Goal: Browse casually: Explore the website without a specific task or goal

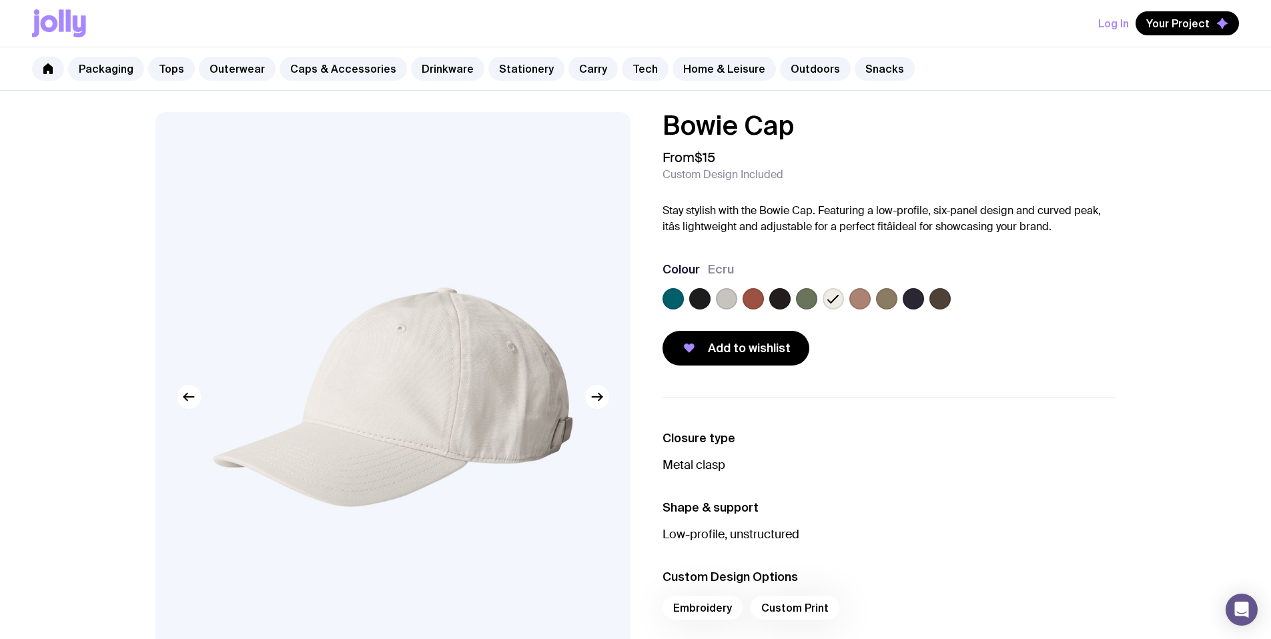
click at [868, 302] on label at bounding box center [860, 298] width 21 height 21
click at [0, 0] on input "radio" at bounding box center [0, 0] width 0 height 0
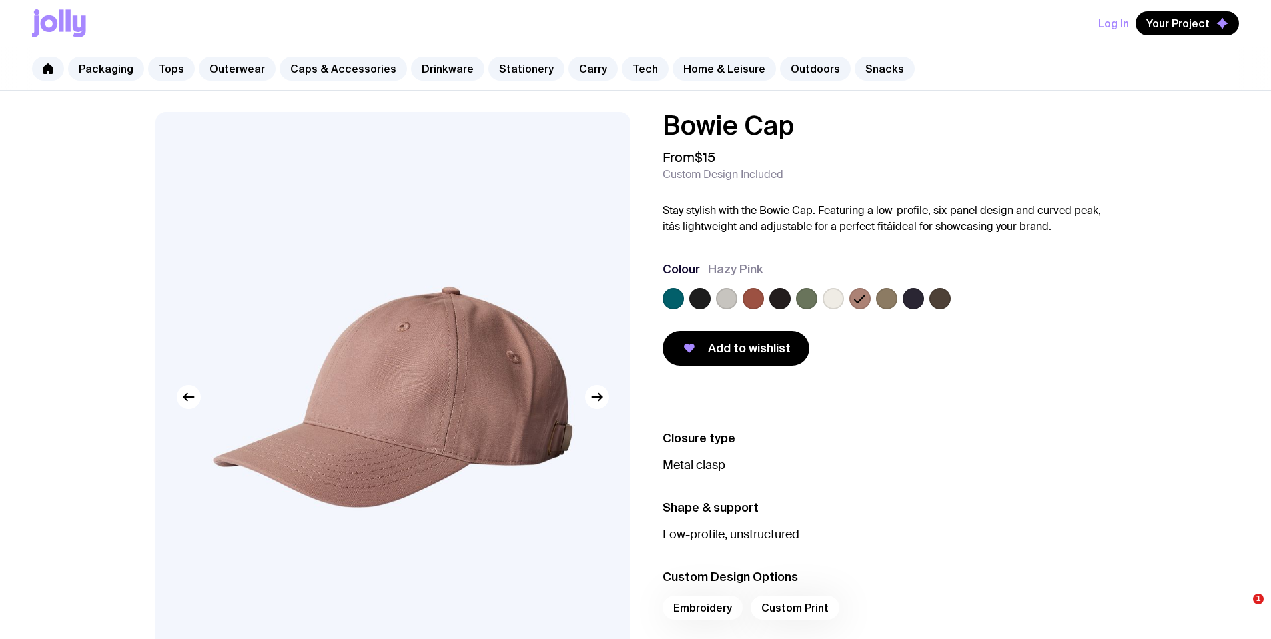
click at [914, 302] on label at bounding box center [913, 298] width 21 height 21
click at [0, 0] on input "radio" at bounding box center [0, 0] width 0 height 0
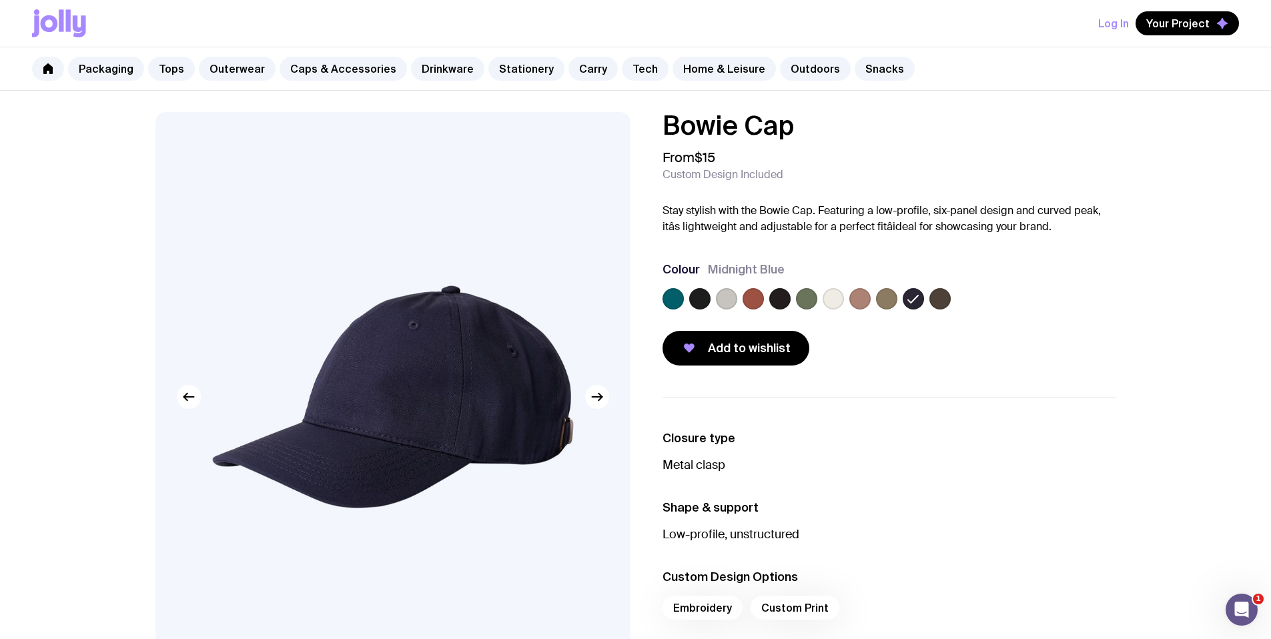
click at [966, 296] on div at bounding box center [890, 301] width 454 height 27
click at [941, 300] on label at bounding box center [940, 298] width 21 height 21
click at [0, 0] on input "radio" at bounding box center [0, 0] width 0 height 0
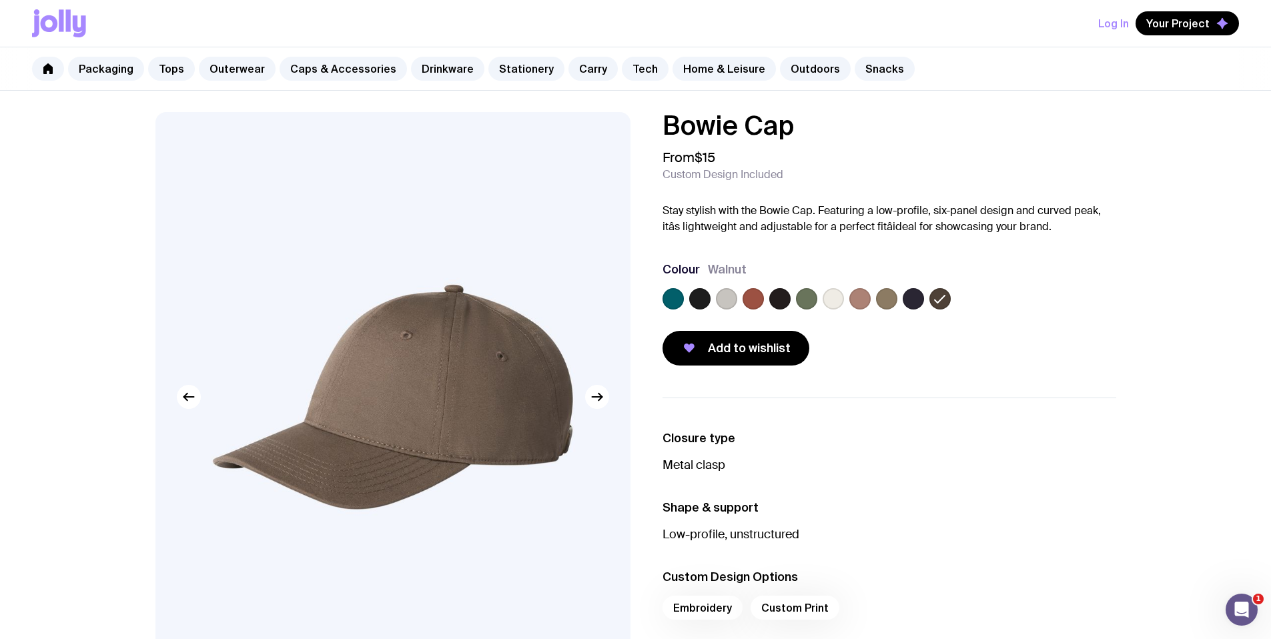
click at [924, 297] on div at bounding box center [890, 301] width 454 height 27
click at [918, 298] on label at bounding box center [913, 298] width 21 height 21
click at [0, 0] on input "radio" at bounding box center [0, 0] width 0 height 0
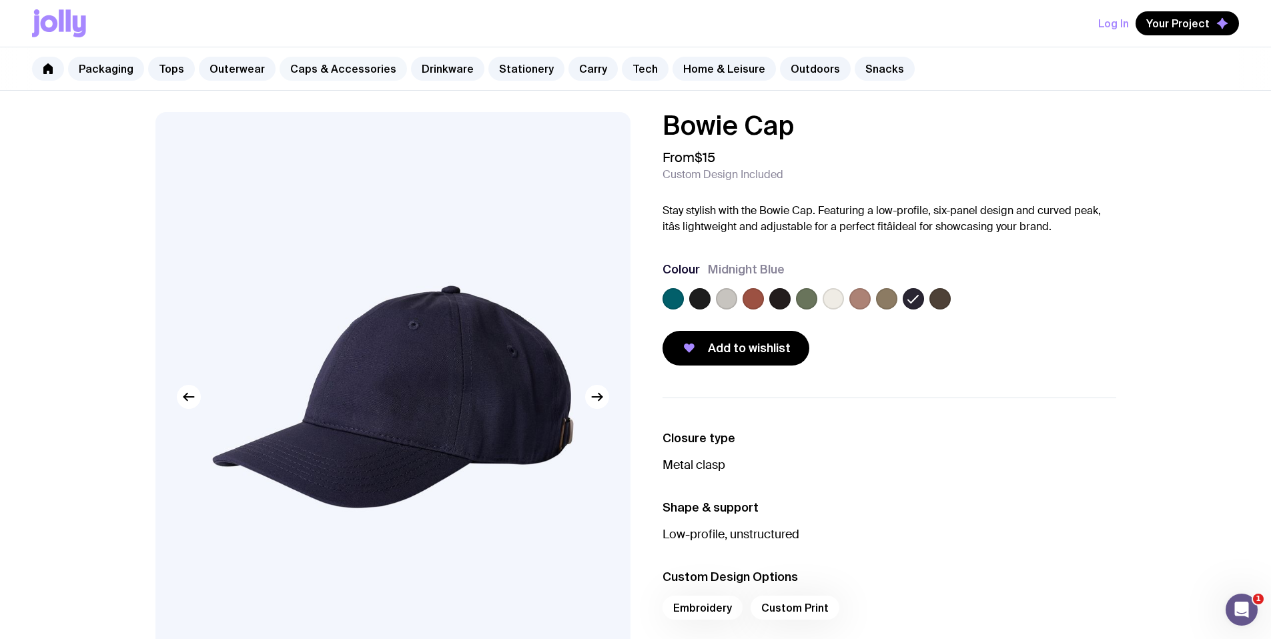
click at [300, 75] on link "Caps & Accessories" at bounding box center [343, 69] width 127 height 24
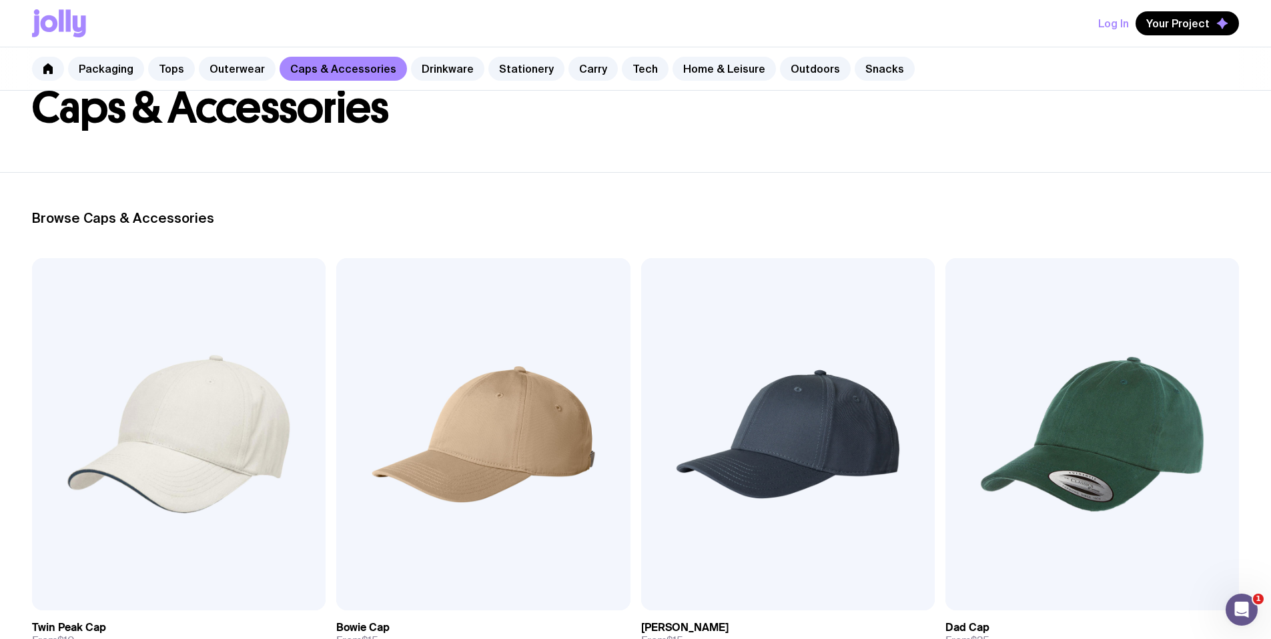
scroll to position [107, 0]
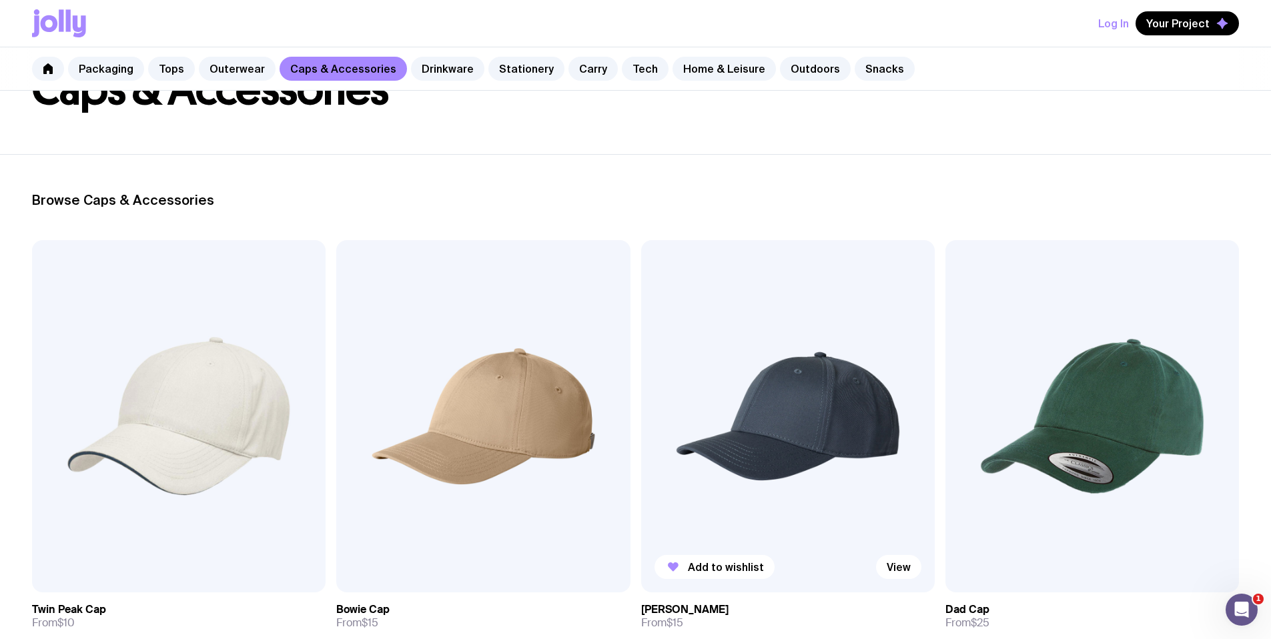
click at [641, 329] on img at bounding box center [788, 416] width 294 height 352
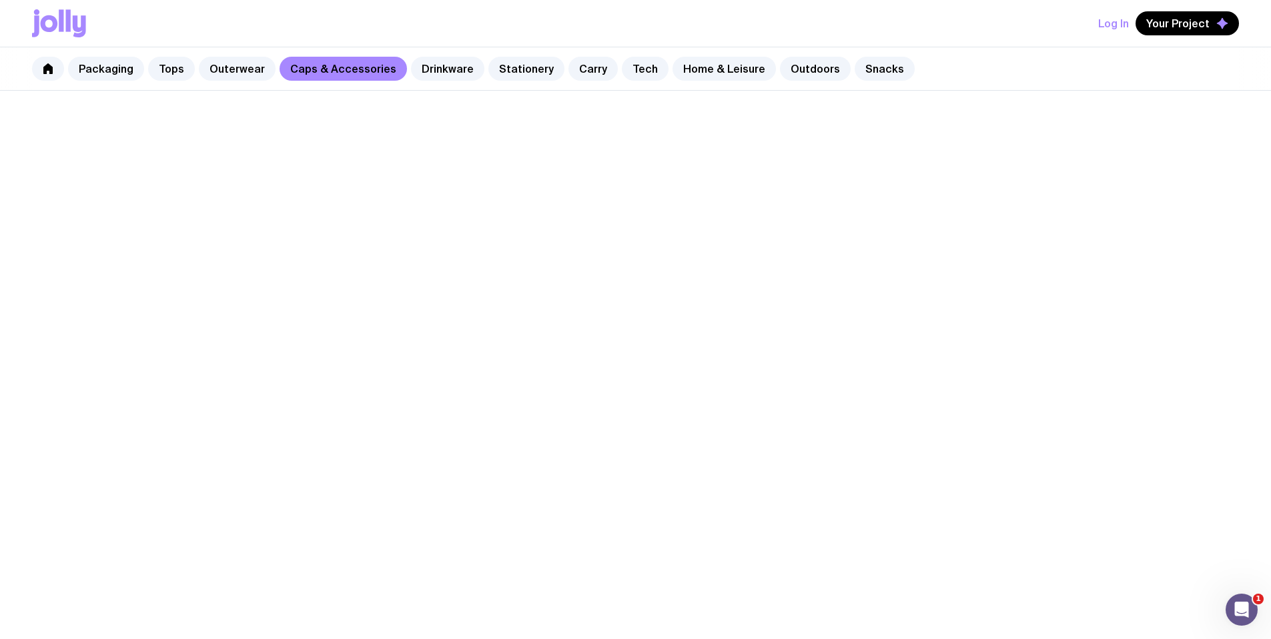
scroll to position [107, 0]
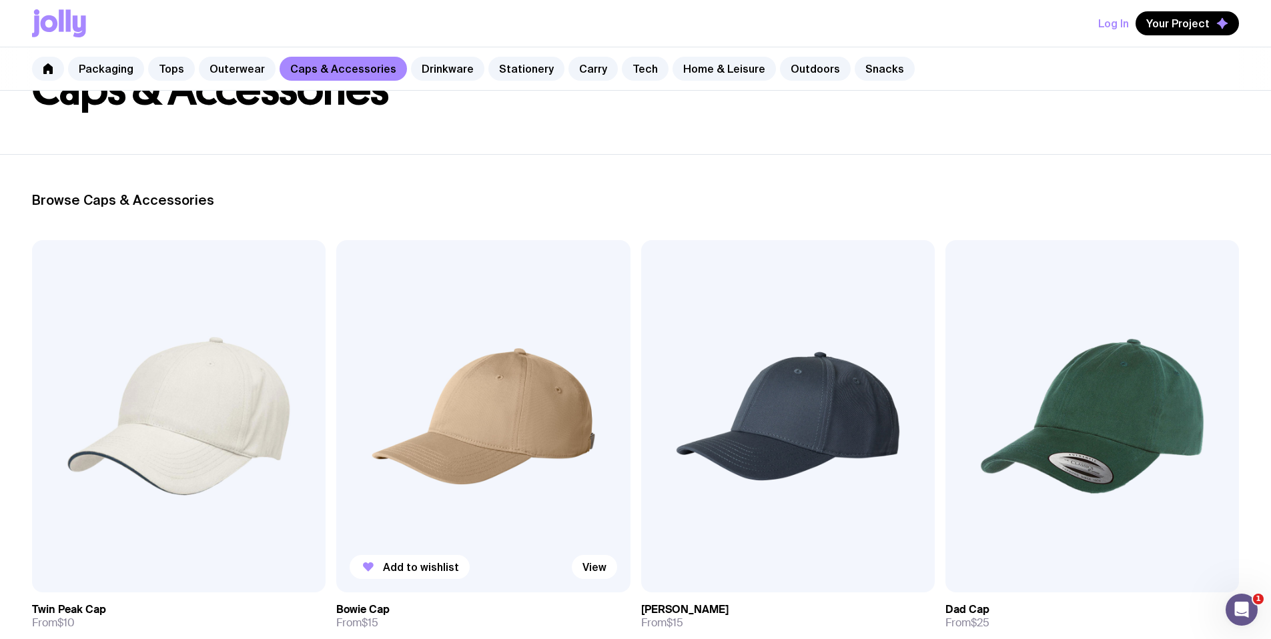
click at [373, 358] on img at bounding box center [483, 416] width 294 height 352
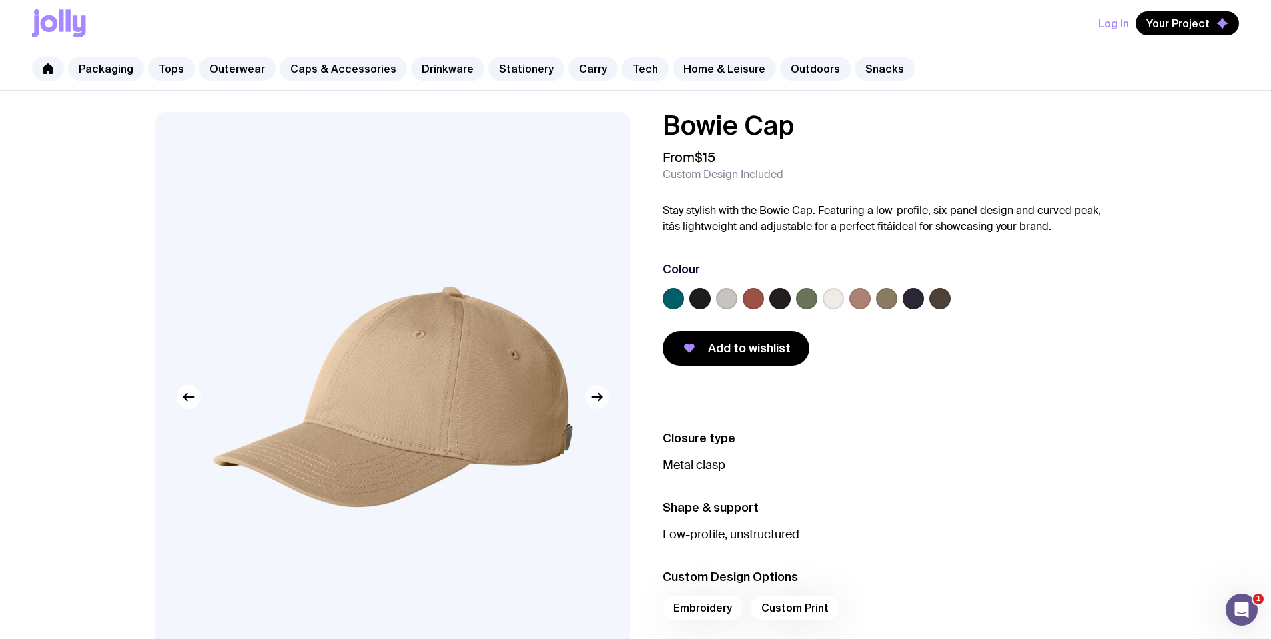
click at [602, 400] on icon "button" at bounding box center [597, 397] width 16 height 16
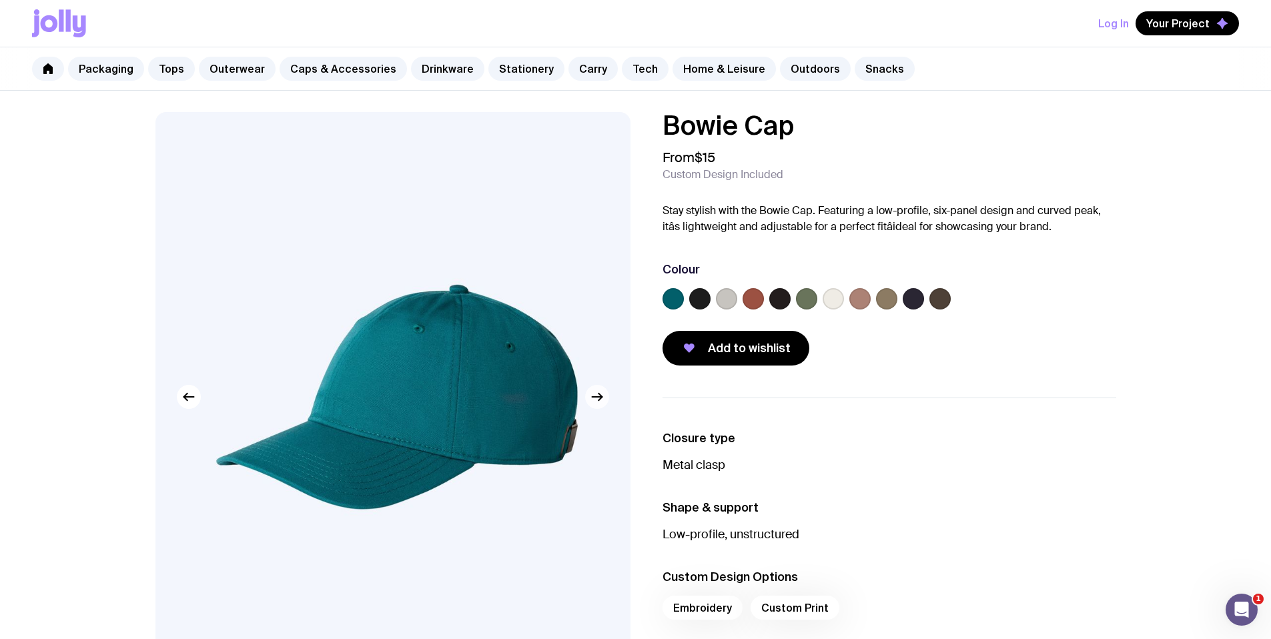
click at [600, 401] on icon "button" at bounding box center [597, 397] width 16 height 16
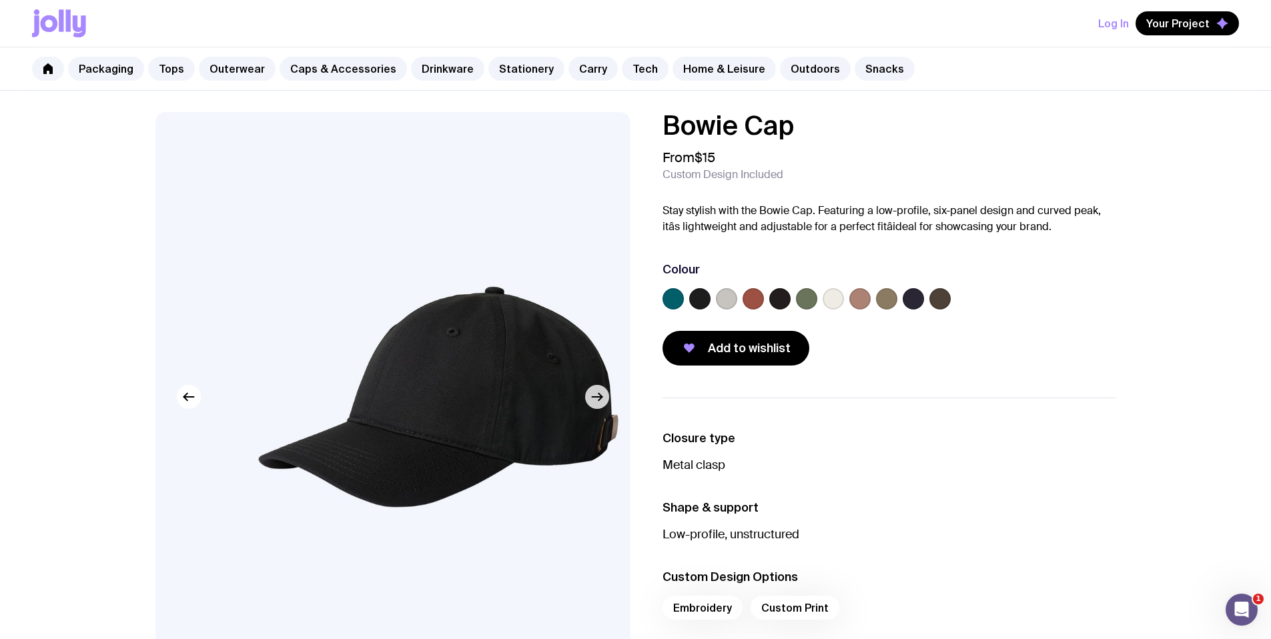
click at [600, 401] on icon "button" at bounding box center [597, 397] width 16 height 16
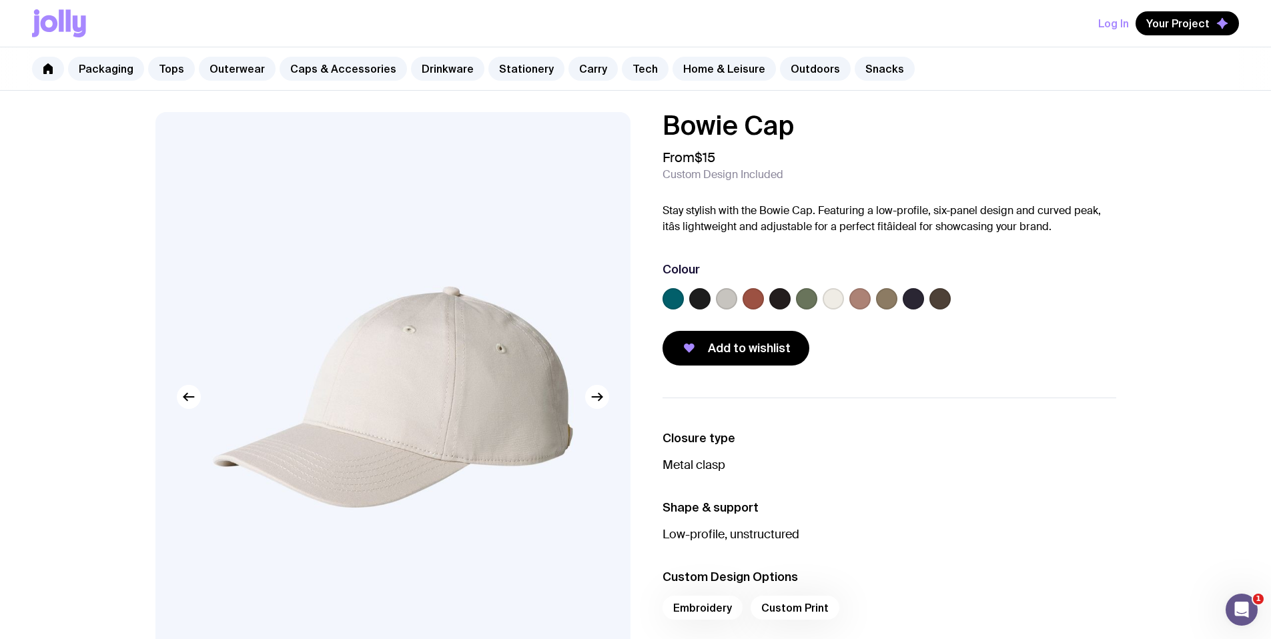
click at [792, 290] on div at bounding box center [890, 301] width 454 height 27
click at [835, 298] on label at bounding box center [833, 298] width 21 height 21
click at [0, 0] on input "radio" at bounding box center [0, 0] width 0 height 0
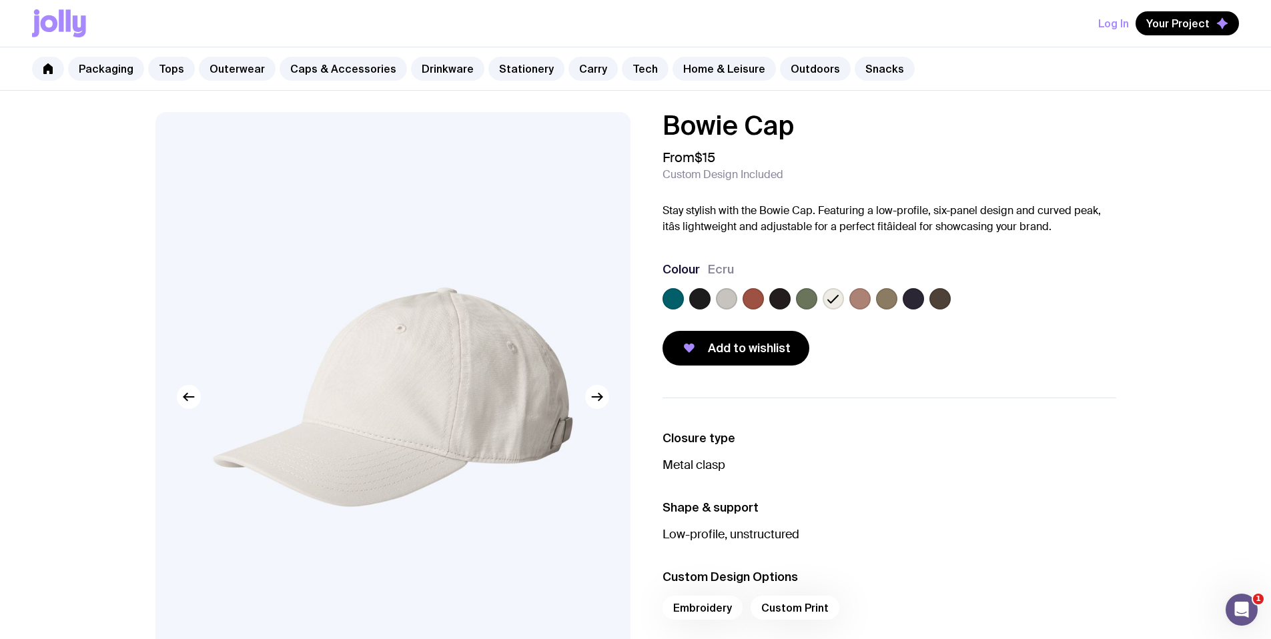
click at [723, 300] on label at bounding box center [726, 298] width 21 height 21
click at [0, 0] on input "radio" at bounding box center [0, 0] width 0 height 0
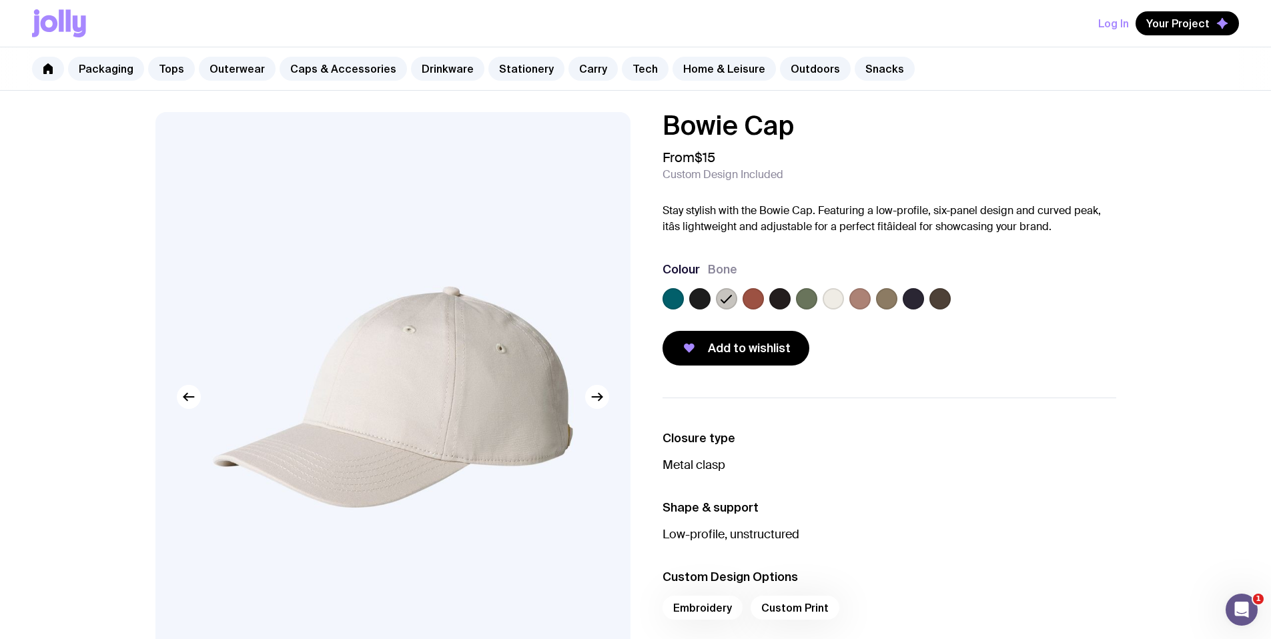
click at [705, 300] on label at bounding box center [699, 298] width 21 height 21
click at [0, 0] on input "radio" at bounding box center [0, 0] width 0 height 0
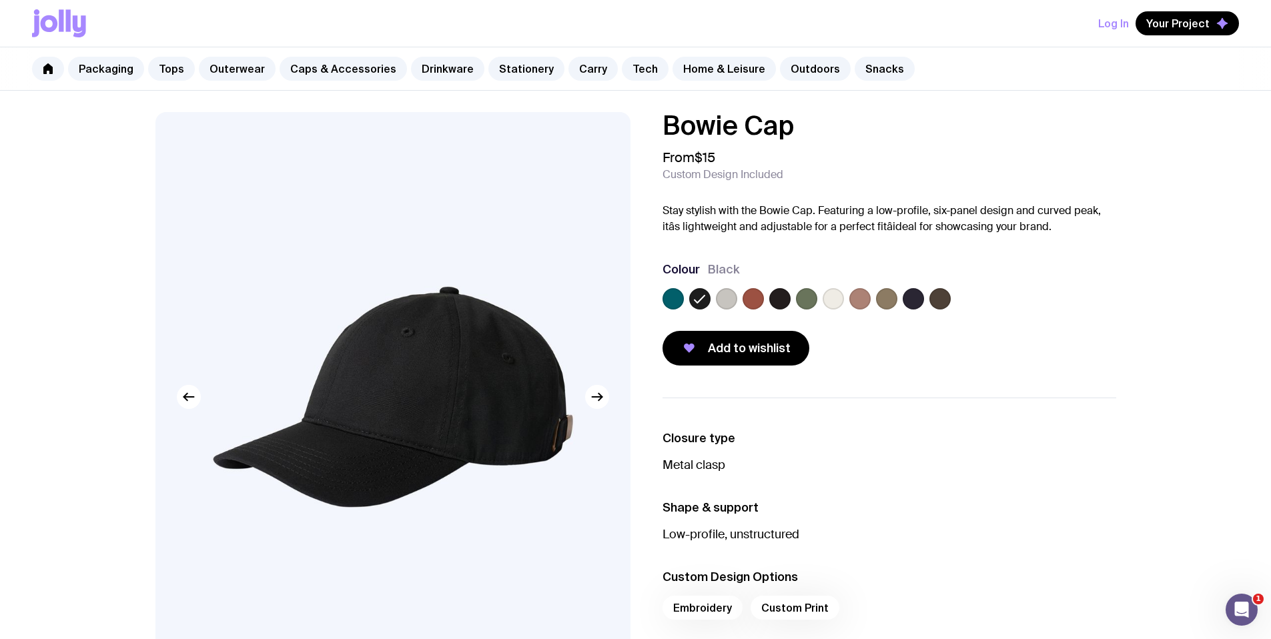
click at [672, 304] on label at bounding box center [673, 298] width 21 height 21
click at [0, 0] on input "radio" at bounding box center [0, 0] width 0 height 0
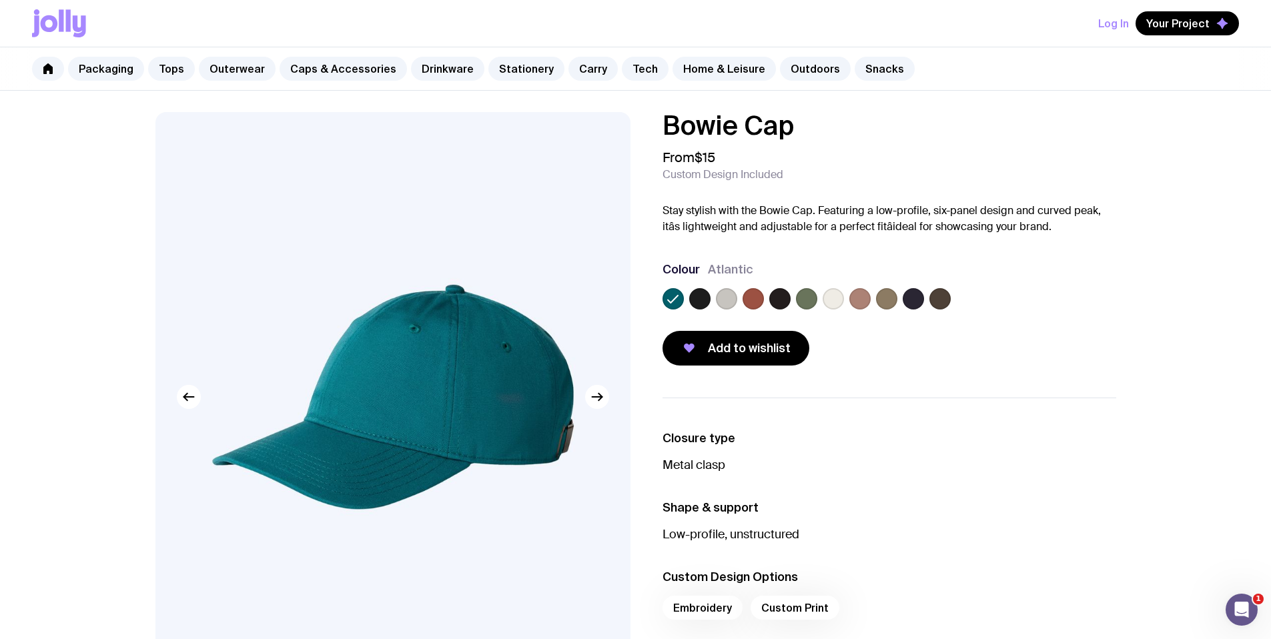
click at [701, 302] on label at bounding box center [699, 298] width 21 height 21
click at [0, 0] on input "radio" at bounding box center [0, 0] width 0 height 0
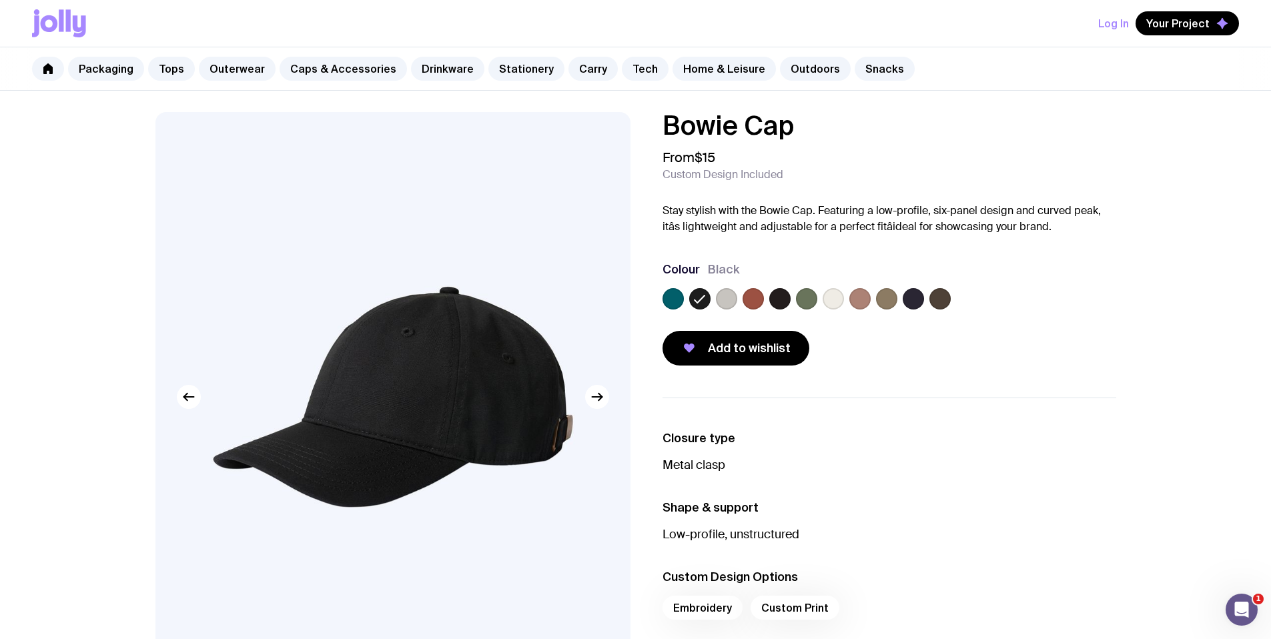
click at [727, 298] on label at bounding box center [726, 298] width 21 height 21
click at [0, 0] on input "radio" at bounding box center [0, 0] width 0 height 0
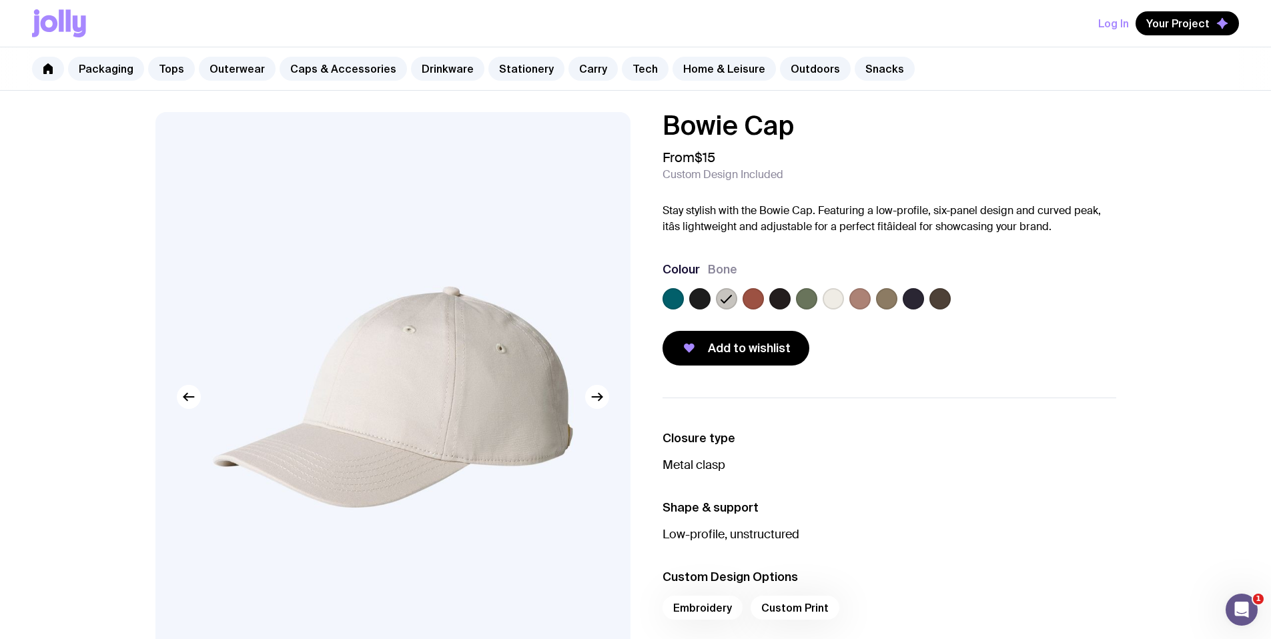
click at [593, 55] on div "Packaging Tops Outerwear Caps & Accessories Drinkware Stationery Carry Tech Hom…" at bounding box center [635, 68] width 1271 height 43
click at [588, 61] on link "Carry" at bounding box center [593, 69] width 49 height 24
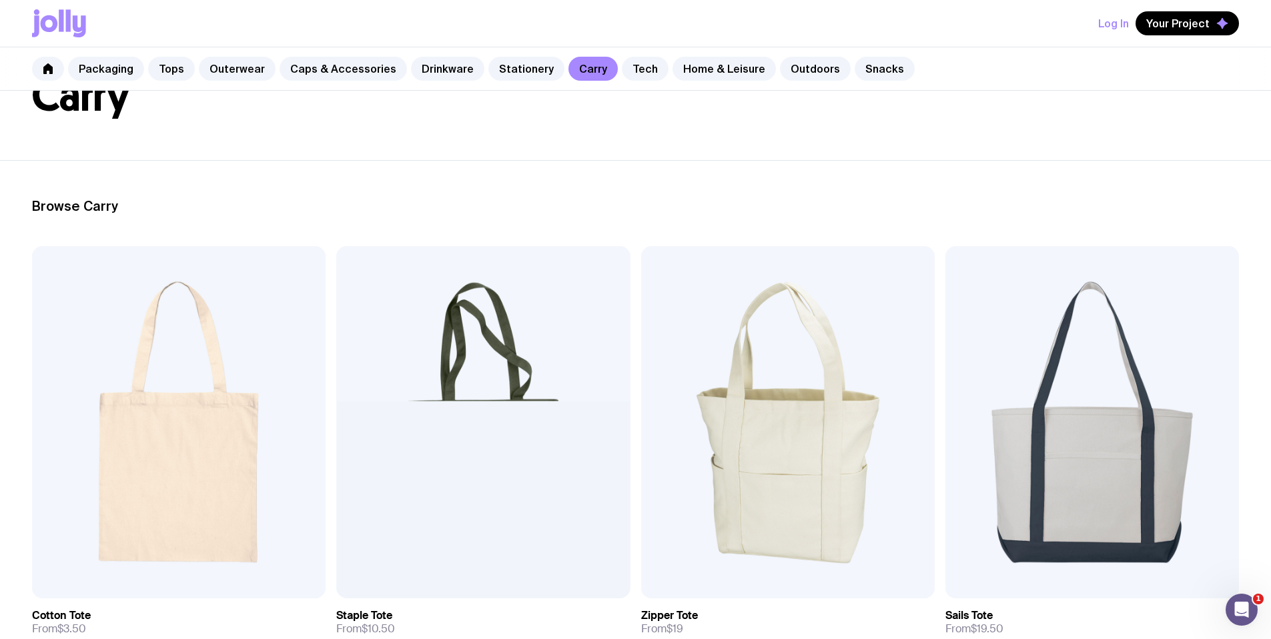
scroll to position [64, 0]
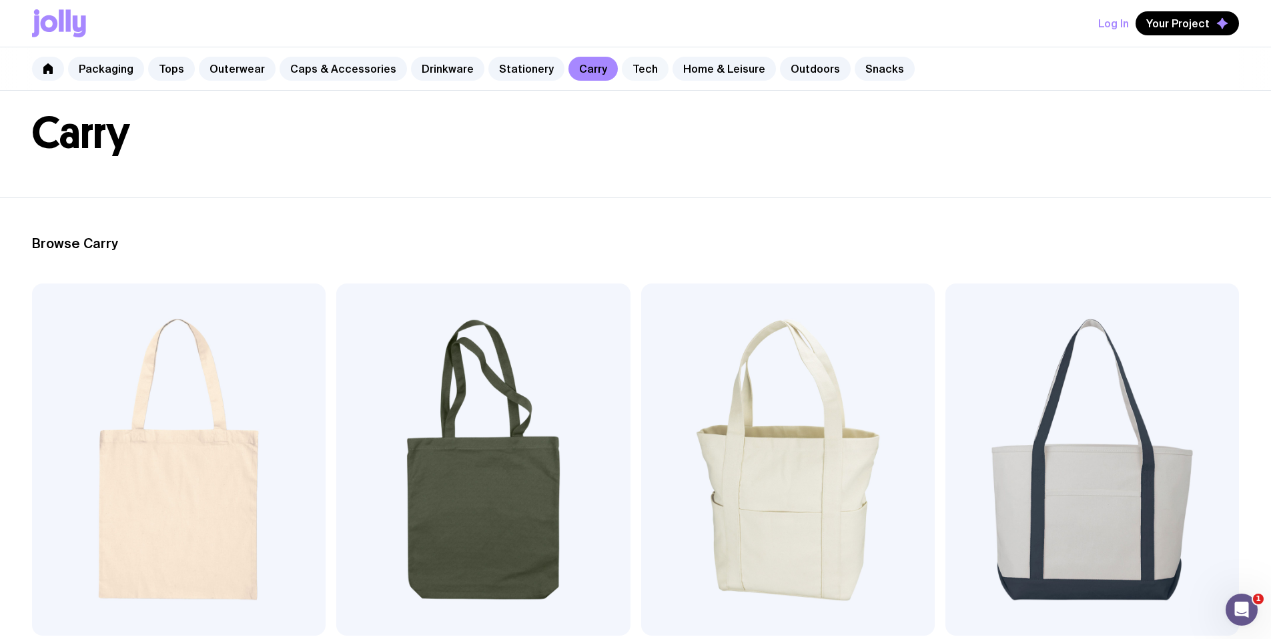
click at [623, 71] on link "Tech" at bounding box center [645, 69] width 47 height 24
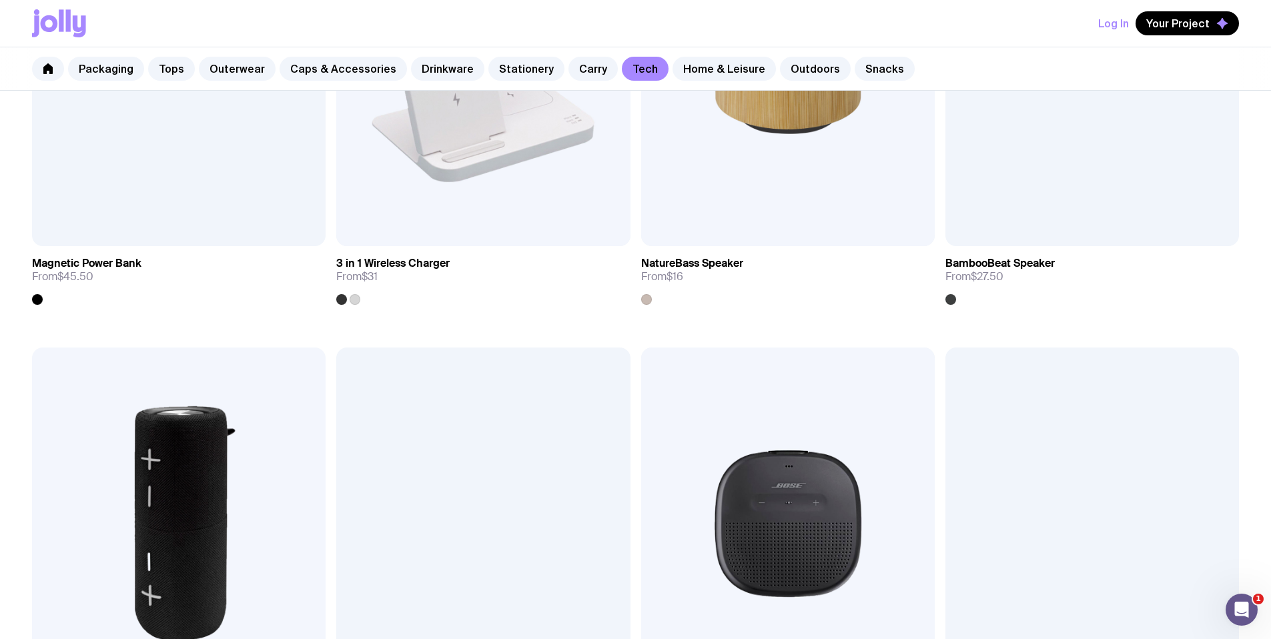
scroll to position [1554, 0]
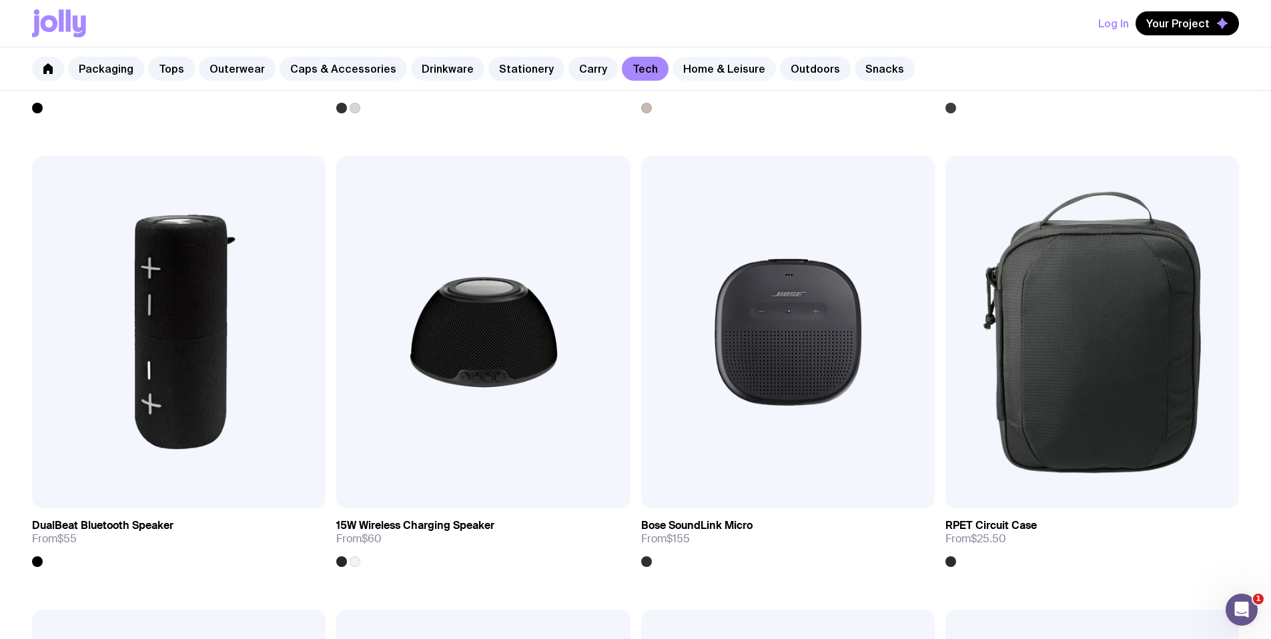
click at [705, 75] on link "Home & Leisure" at bounding box center [724, 69] width 103 height 24
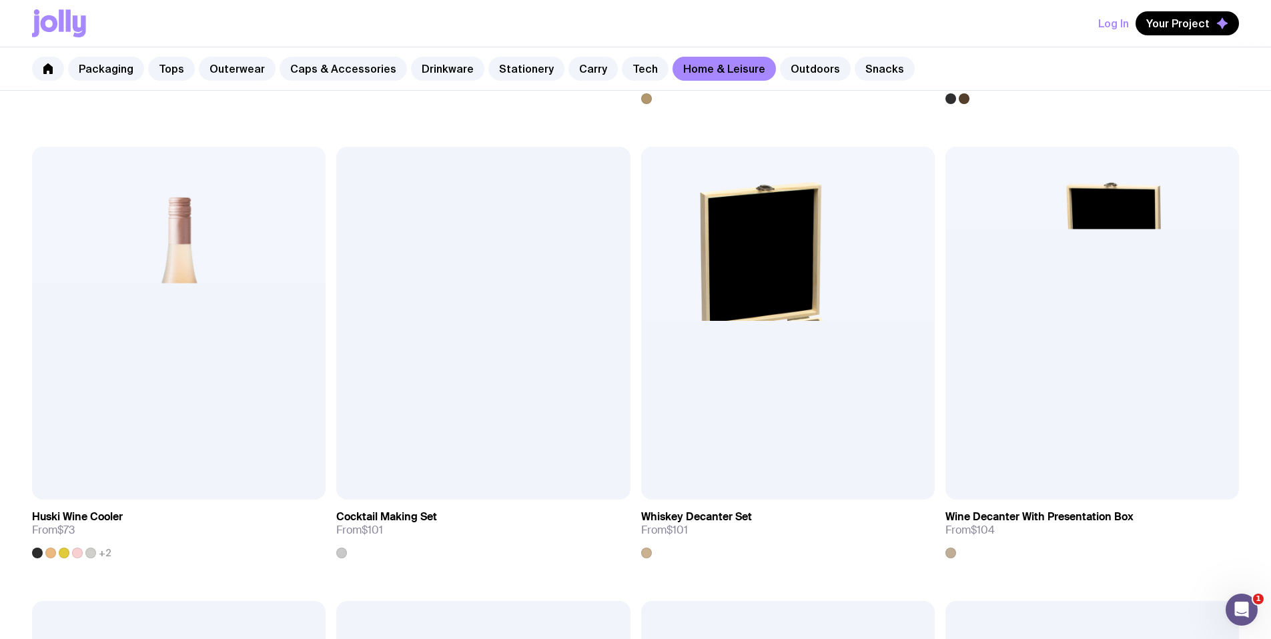
scroll to position [246, 0]
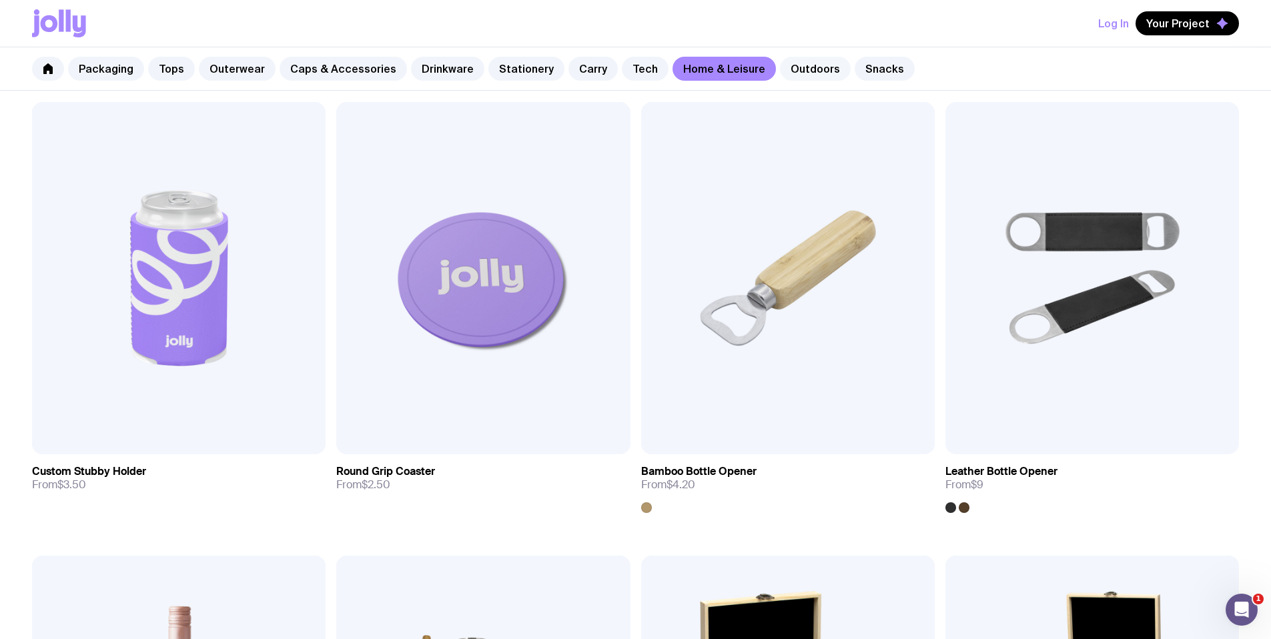
click at [820, 76] on link "Outdoors" at bounding box center [815, 69] width 71 height 24
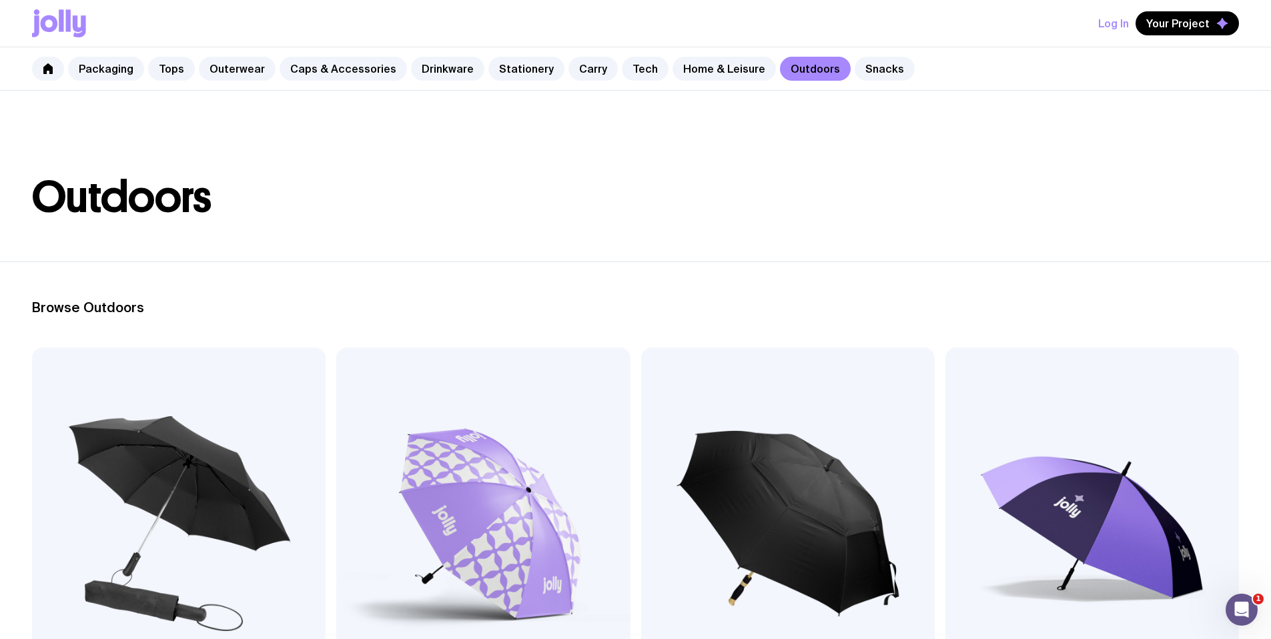
click at [881, 50] on div "Packaging Tops Outerwear Caps & Accessories Drinkware Stationery Carry Tech Hom…" at bounding box center [635, 68] width 1271 height 43
click at [874, 59] on link "Snacks" at bounding box center [885, 69] width 60 height 24
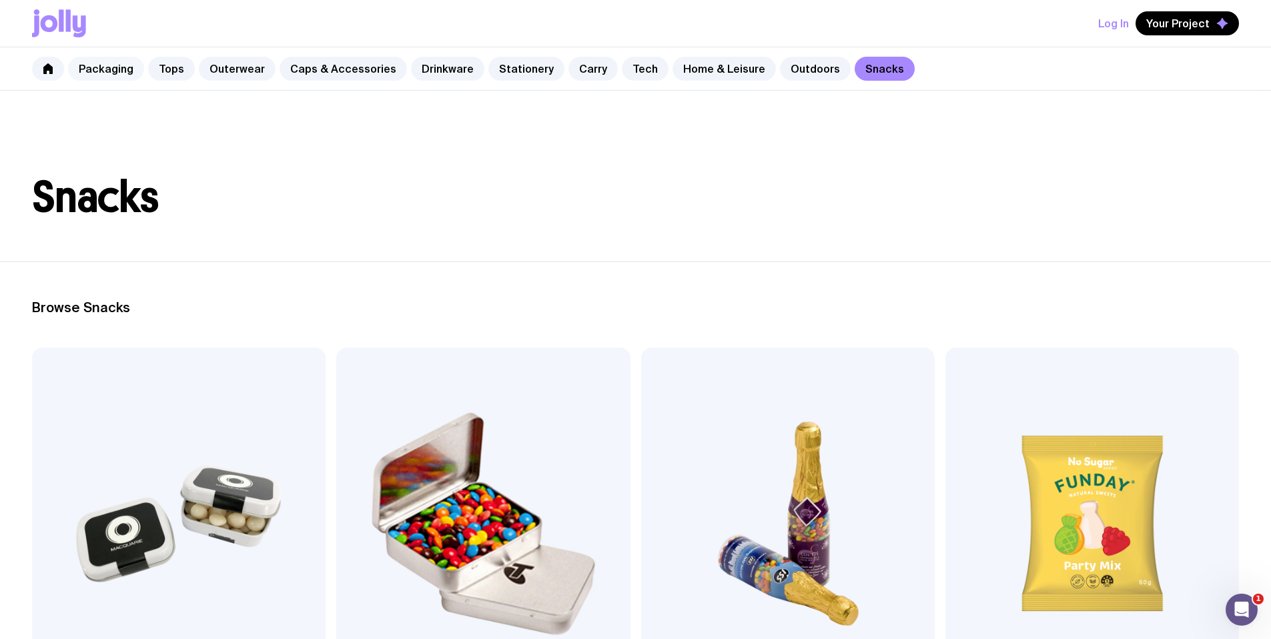
click at [111, 70] on link "Packaging" at bounding box center [106, 69] width 76 height 24
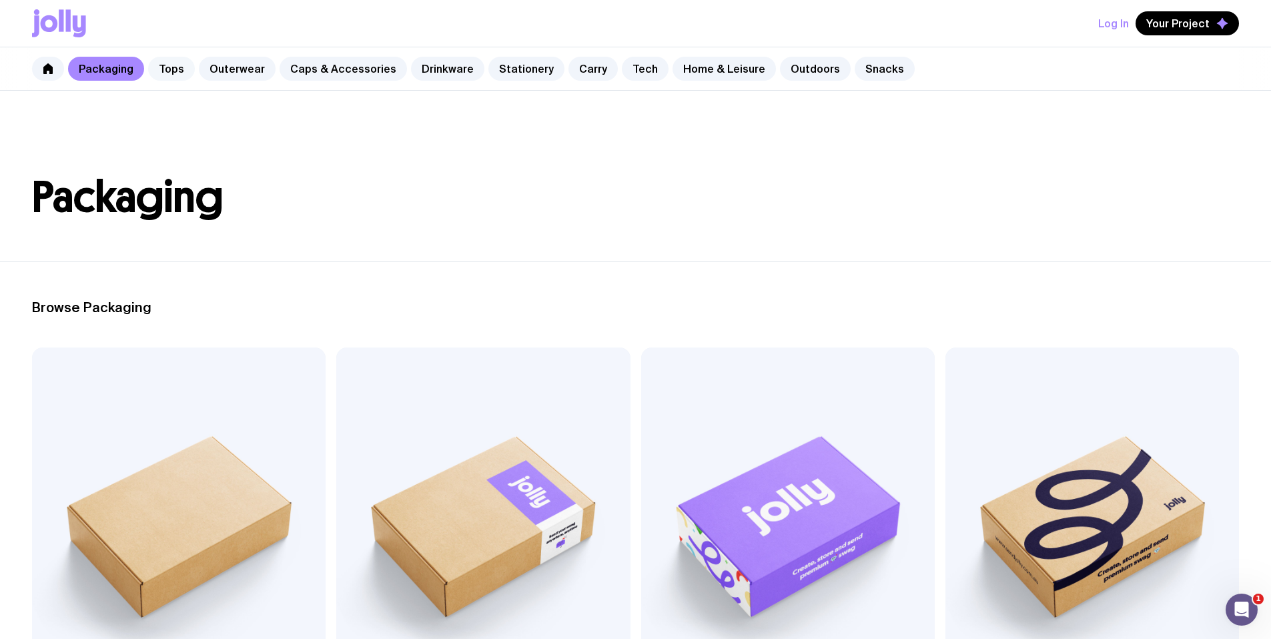
click at [176, 72] on link "Tops" at bounding box center [171, 69] width 47 height 24
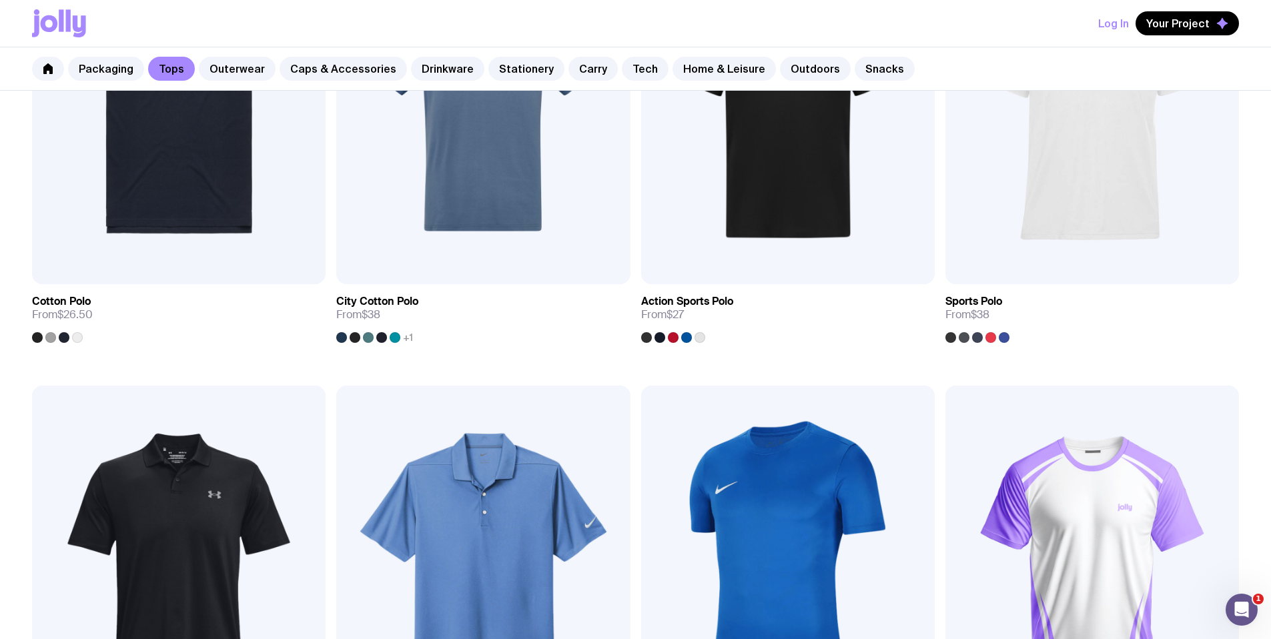
scroll to position [889, 0]
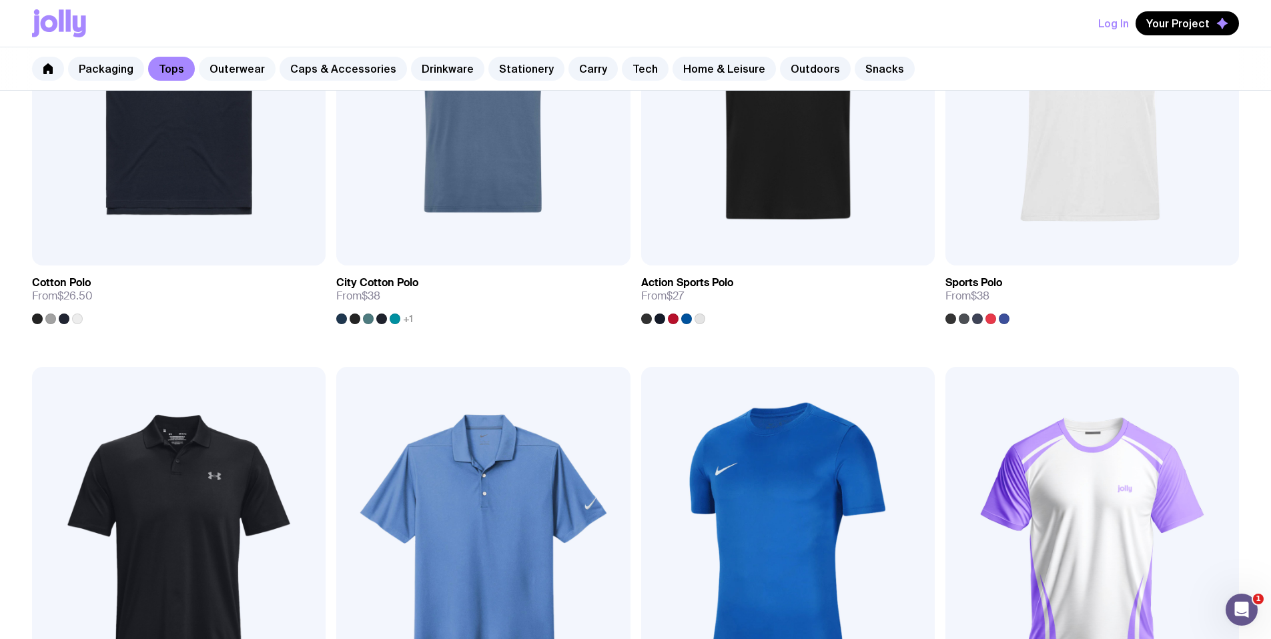
click at [221, 63] on link "Outerwear" at bounding box center [237, 69] width 77 height 24
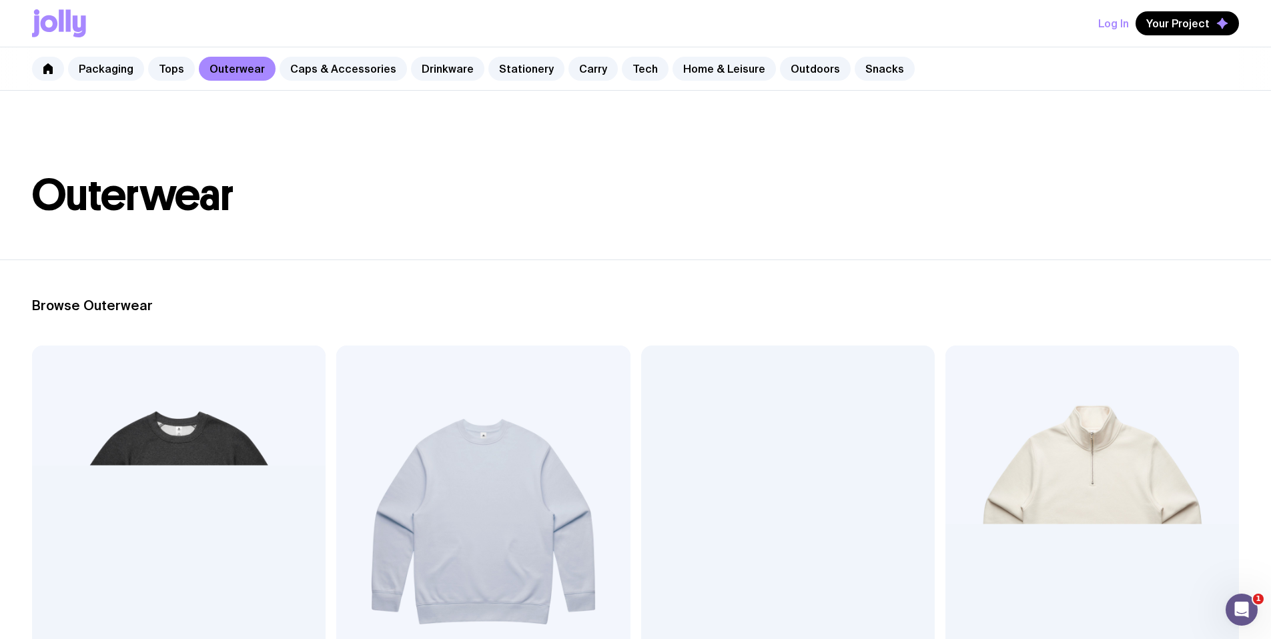
scroll to position [3, 0]
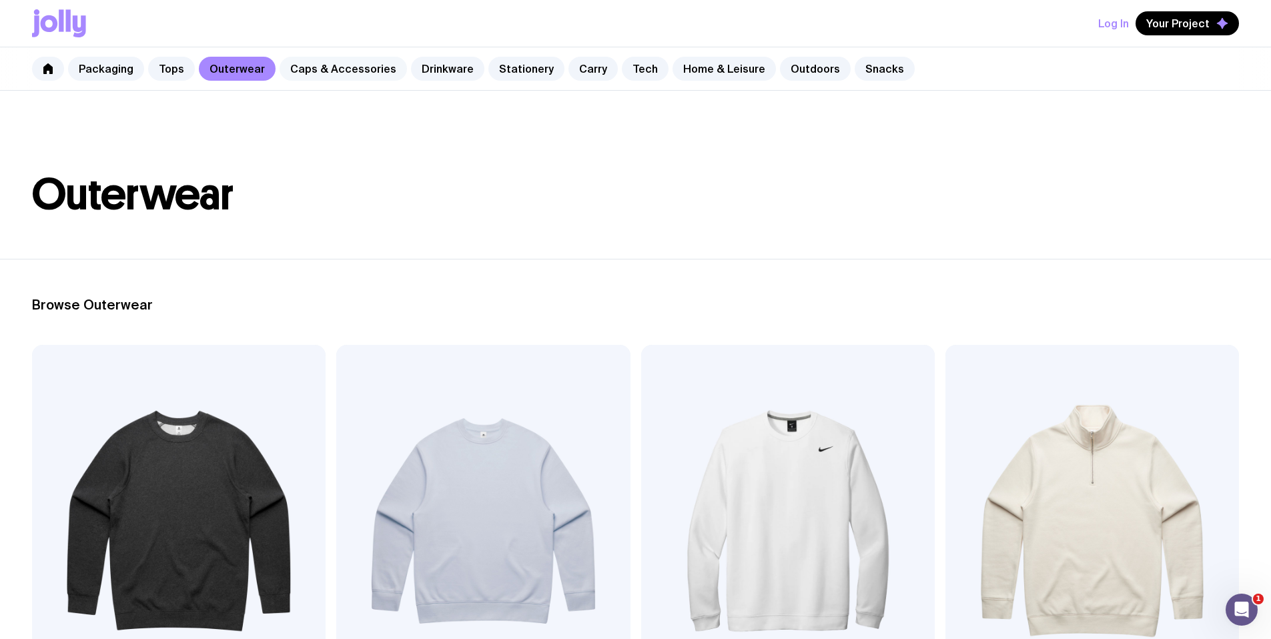
click at [340, 73] on link "Caps & Accessories" at bounding box center [343, 69] width 127 height 24
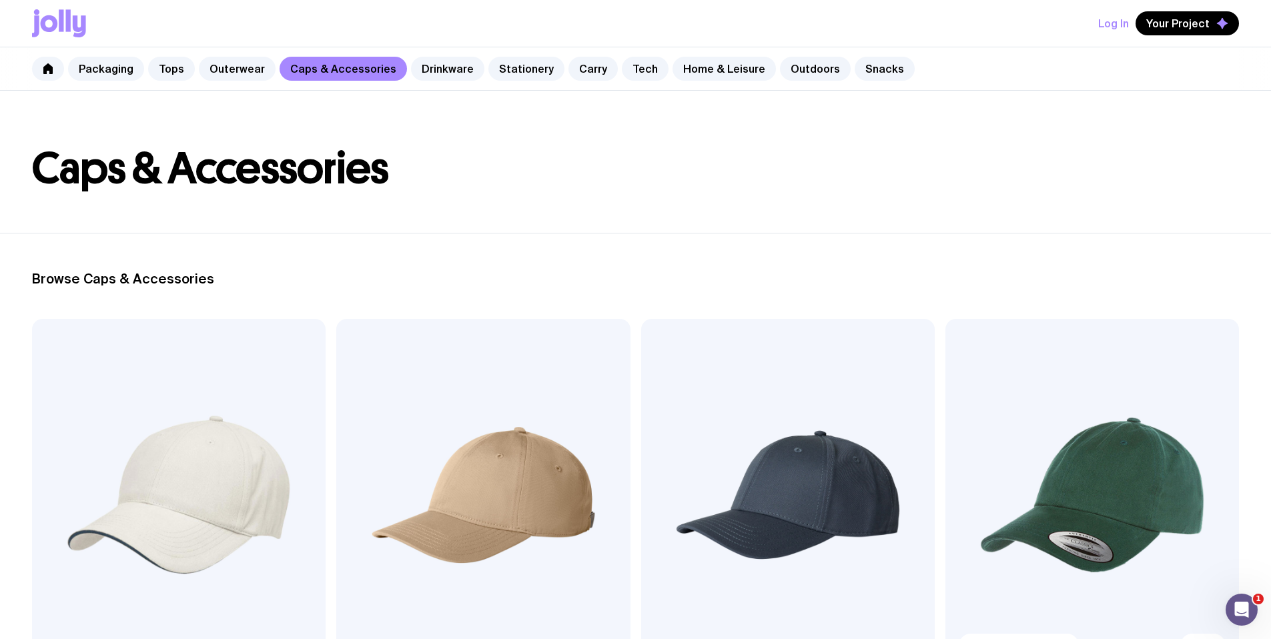
scroll to position [75, 0]
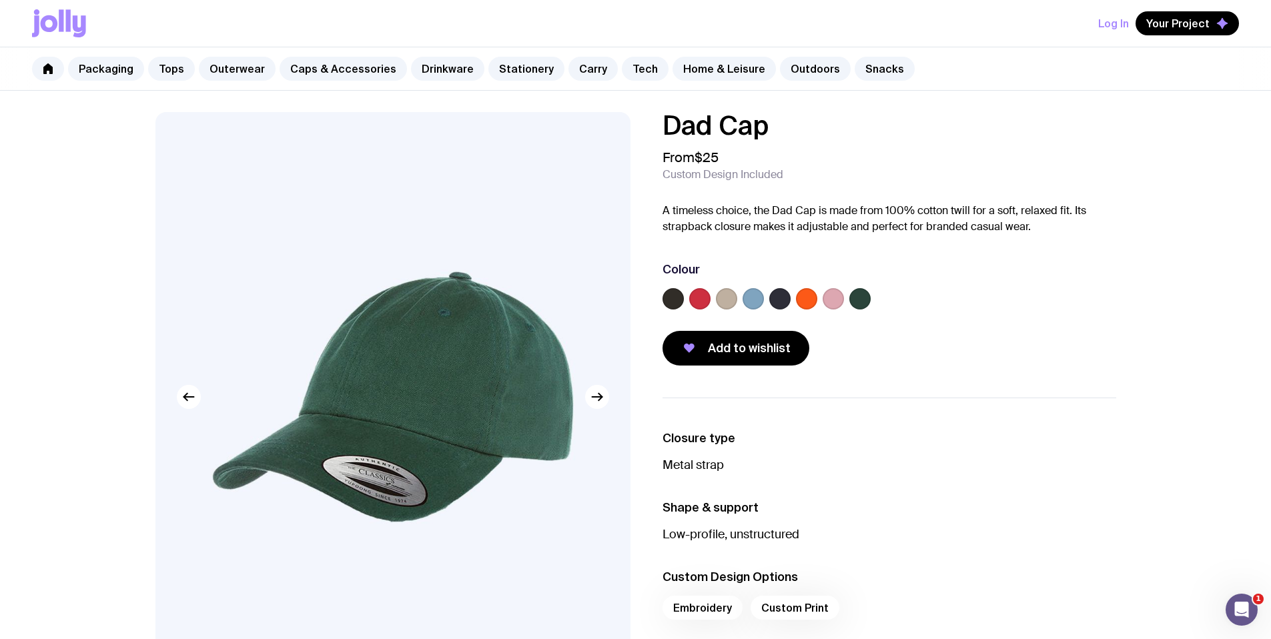
click at [607, 410] on img at bounding box center [393, 397] width 475 height 570
click at [604, 400] on icon "button" at bounding box center [597, 397] width 16 height 16
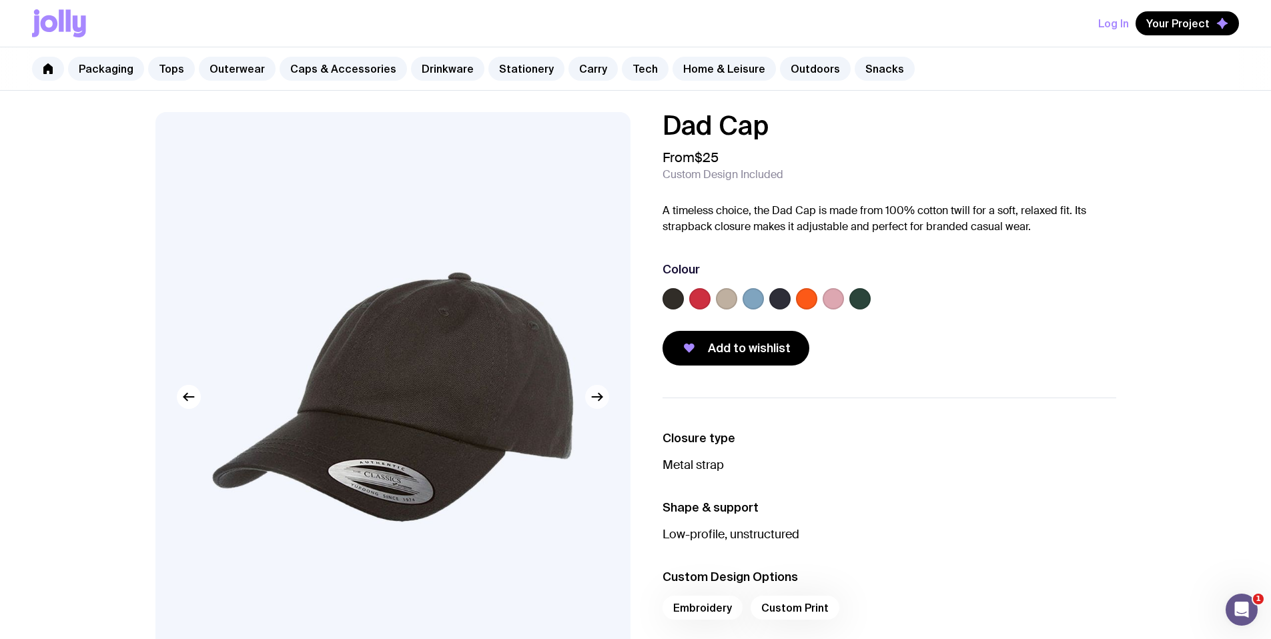
click at [598, 397] on icon "button" at bounding box center [597, 397] width 10 height 0
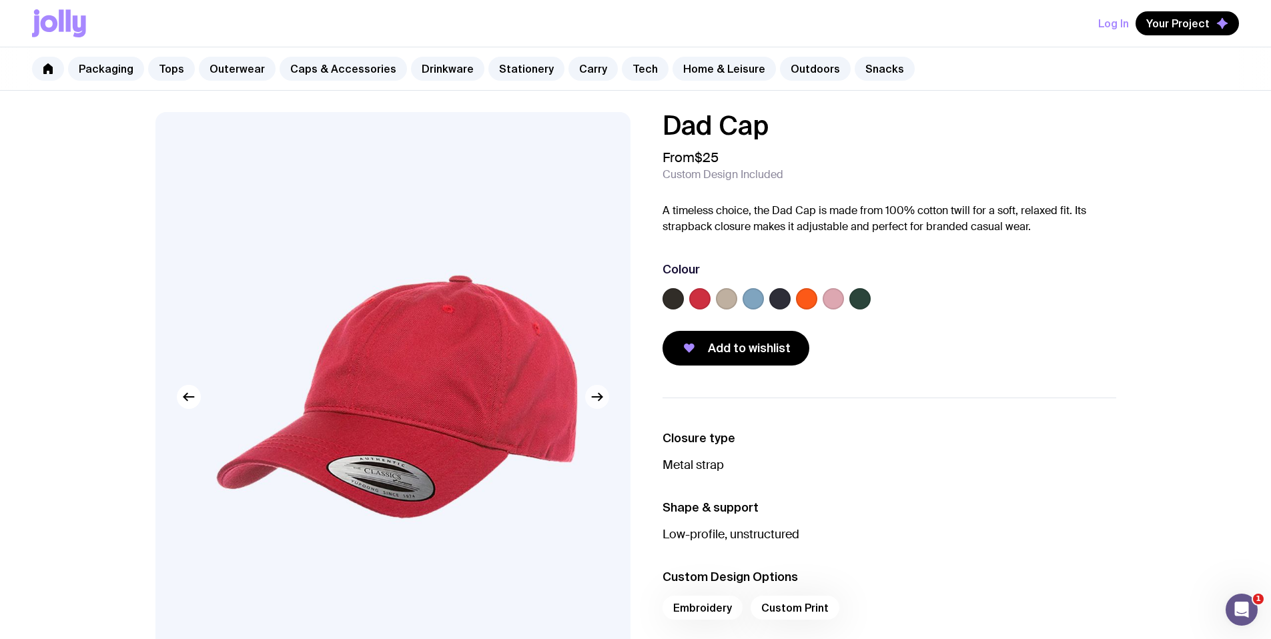
click at [598, 397] on icon "button" at bounding box center [597, 397] width 10 height 0
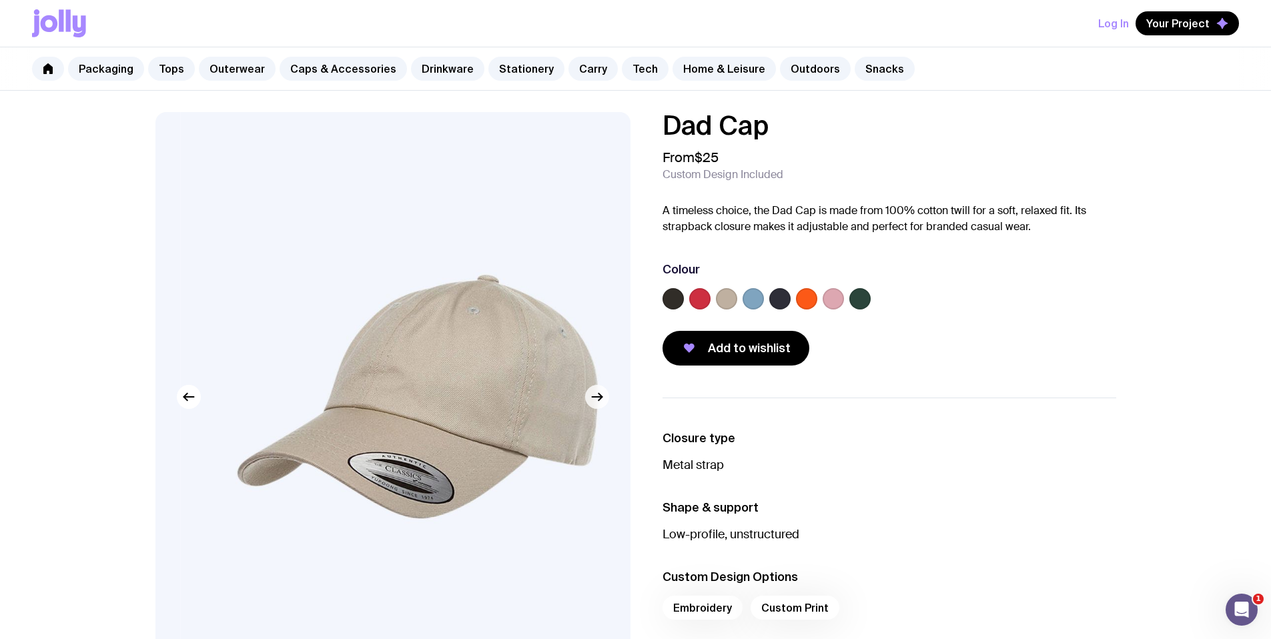
click at [598, 397] on icon "button" at bounding box center [597, 397] width 10 height 0
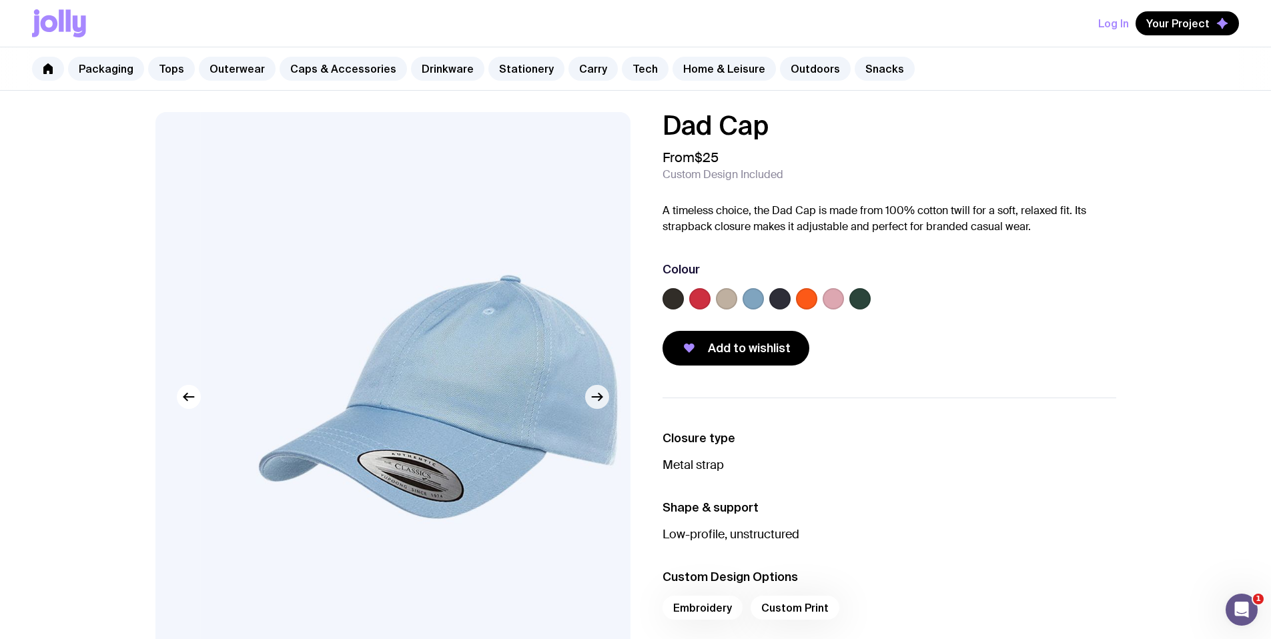
click at [598, 397] on icon "button" at bounding box center [597, 397] width 10 height 0
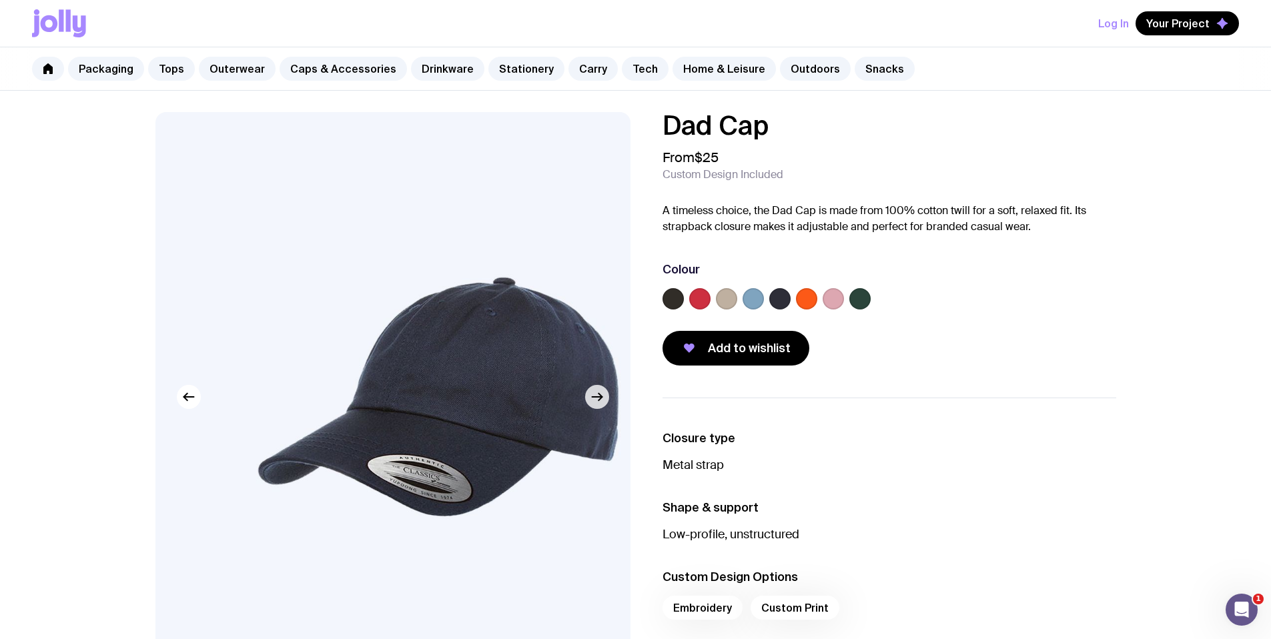
click at [598, 397] on icon "button" at bounding box center [597, 397] width 10 height 0
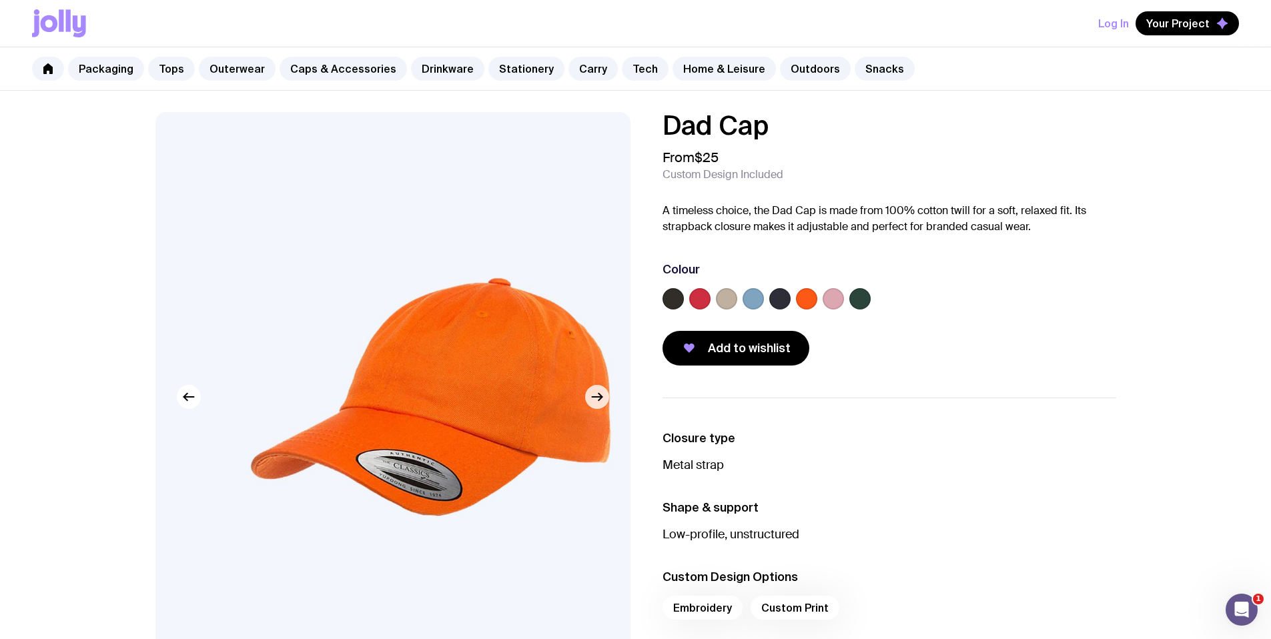
click at [598, 397] on icon "button" at bounding box center [597, 397] width 10 height 0
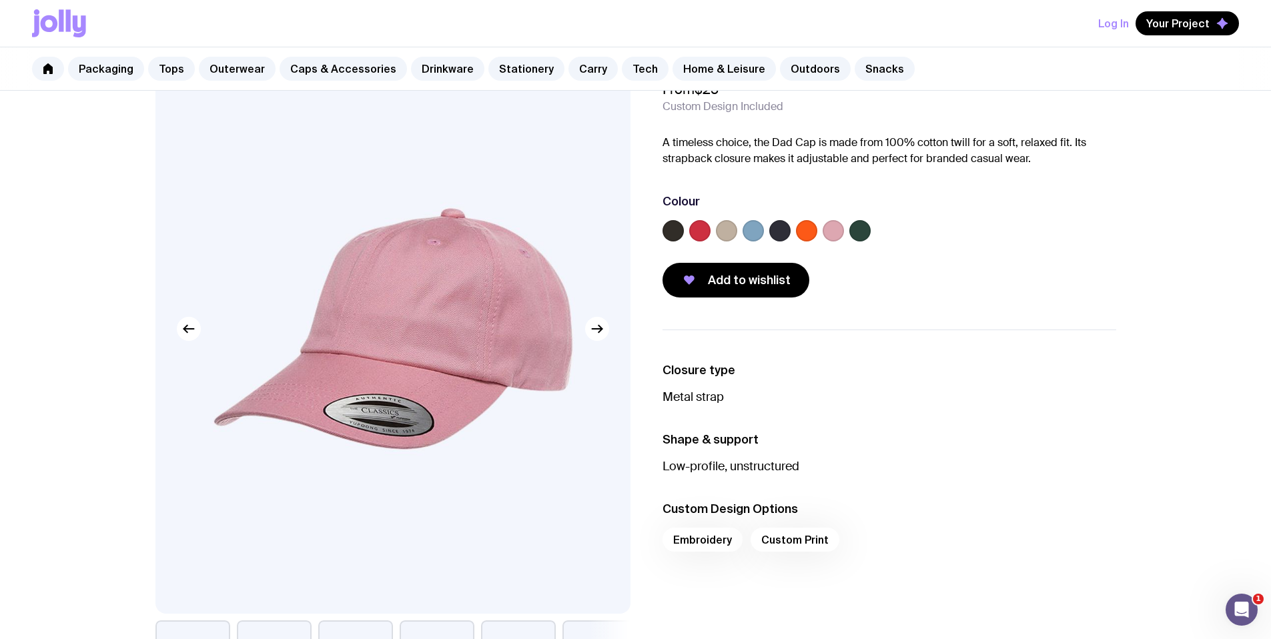
scroll to position [69, 0]
click at [599, 327] on icon "button" at bounding box center [597, 328] width 16 height 16
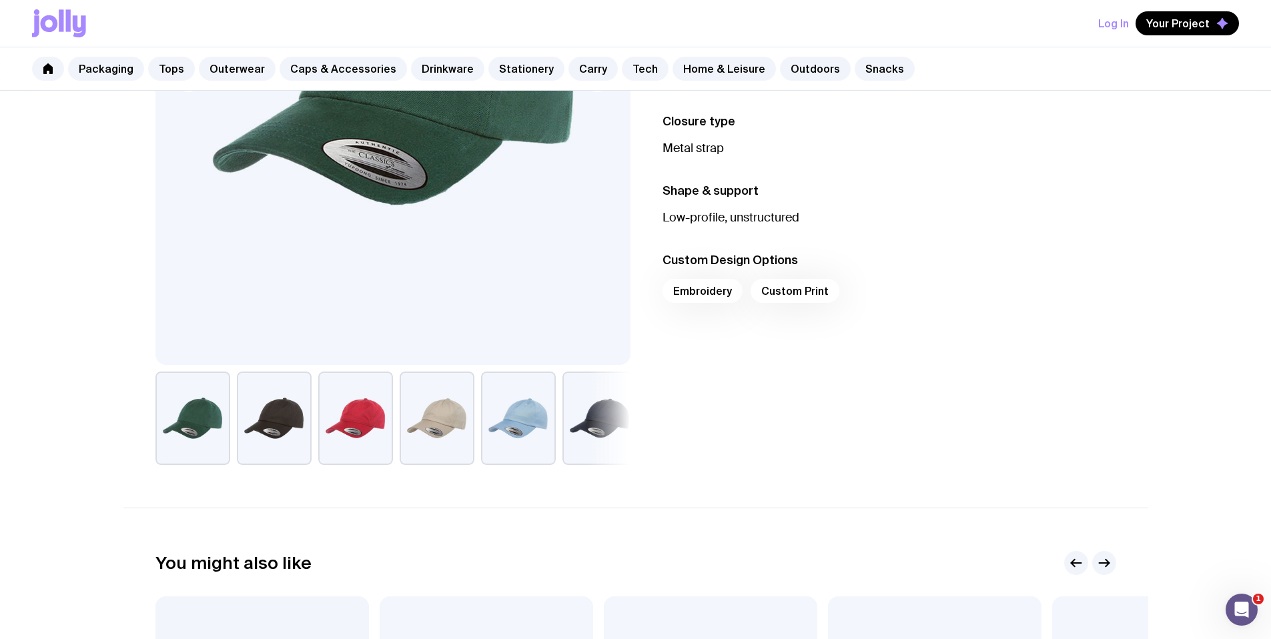
scroll to position [0, 0]
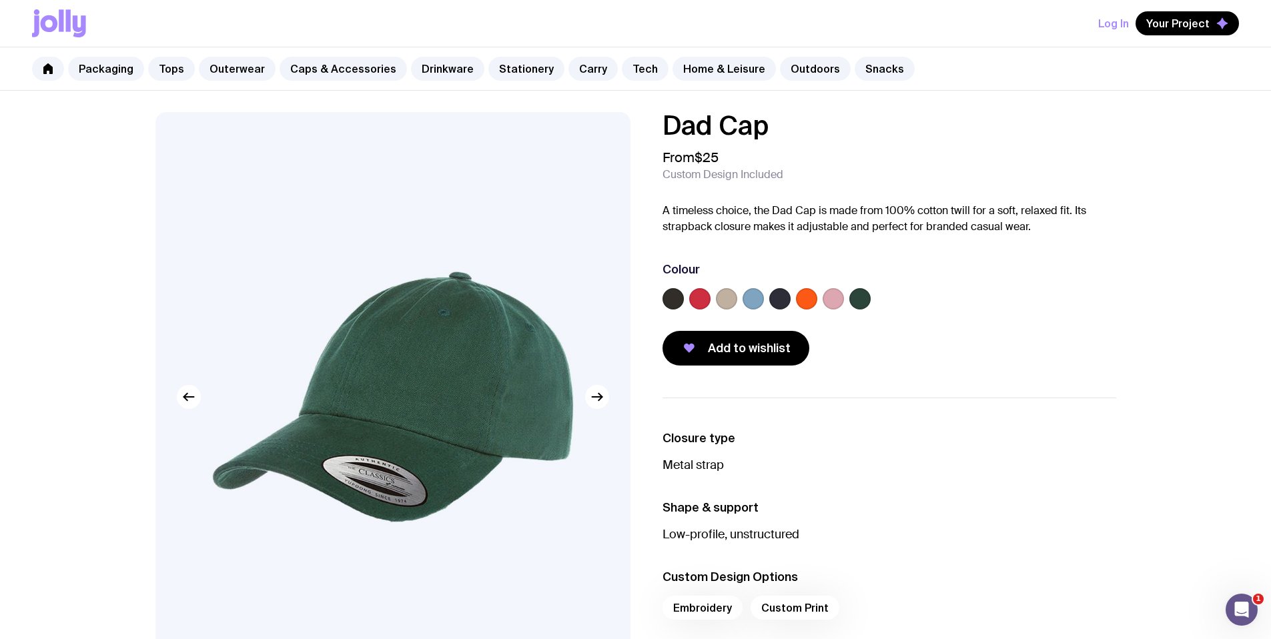
click at [804, 296] on label at bounding box center [806, 298] width 21 height 21
click at [0, 0] on input "radio" at bounding box center [0, 0] width 0 height 0
